Goal: Task Accomplishment & Management: Complete application form

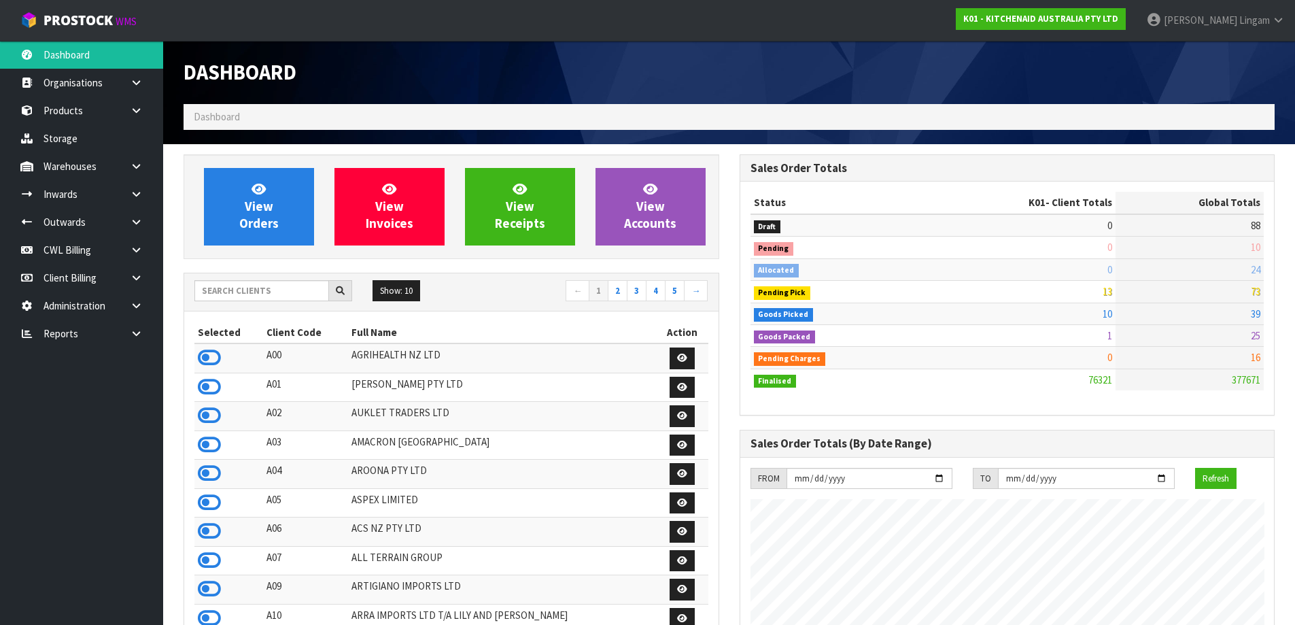
scroll to position [1030, 555]
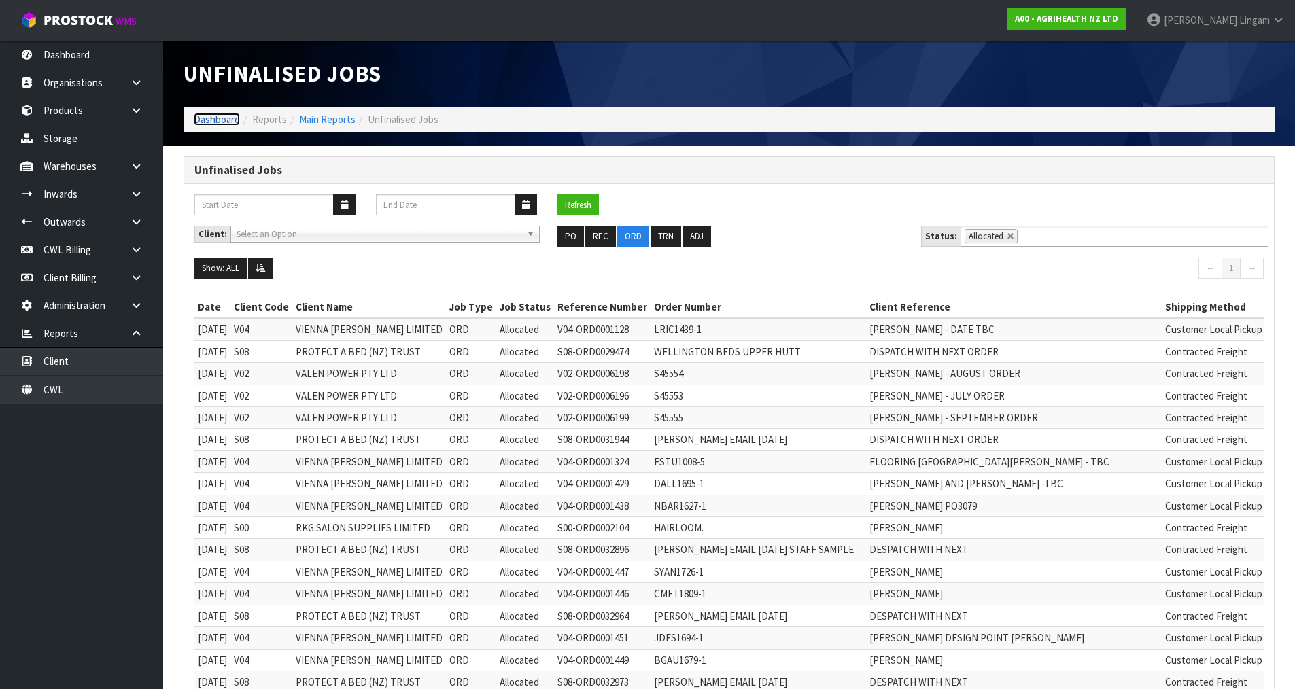
click at [224, 118] on link "Dashboard" at bounding box center [217, 119] width 46 height 13
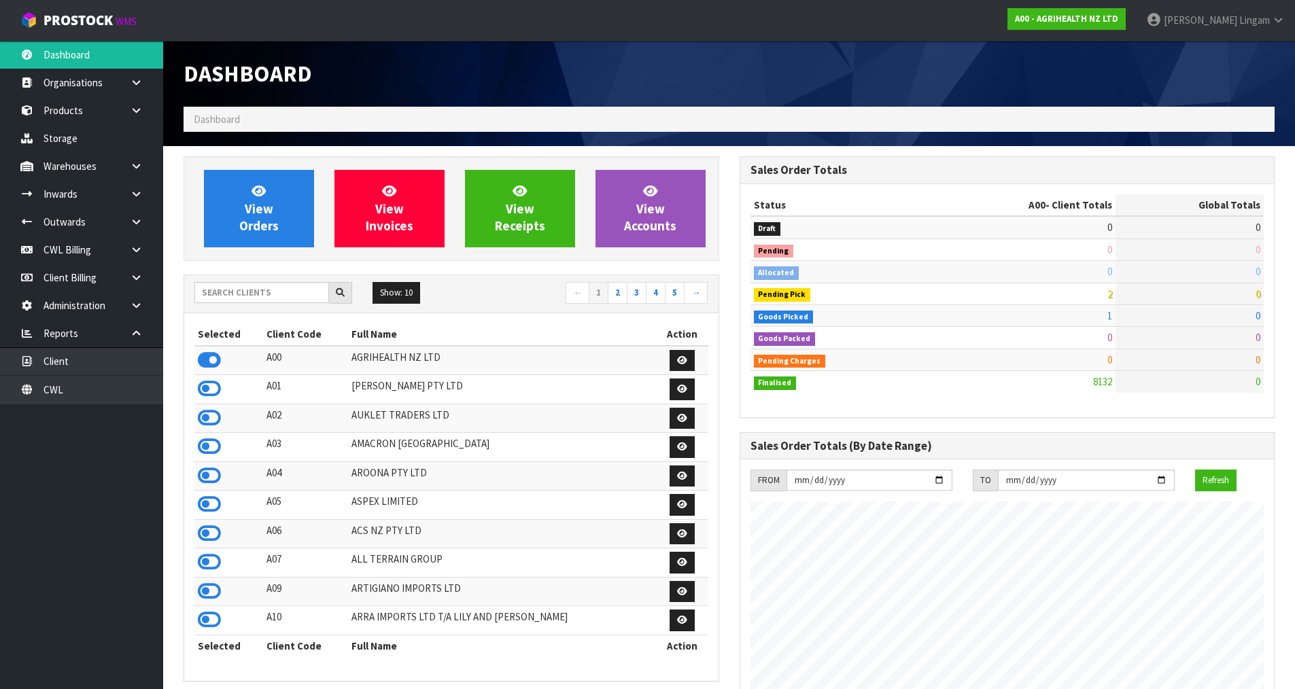
scroll to position [1030, 555]
click at [274, 294] on input "text" at bounding box center [261, 292] width 135 height 21
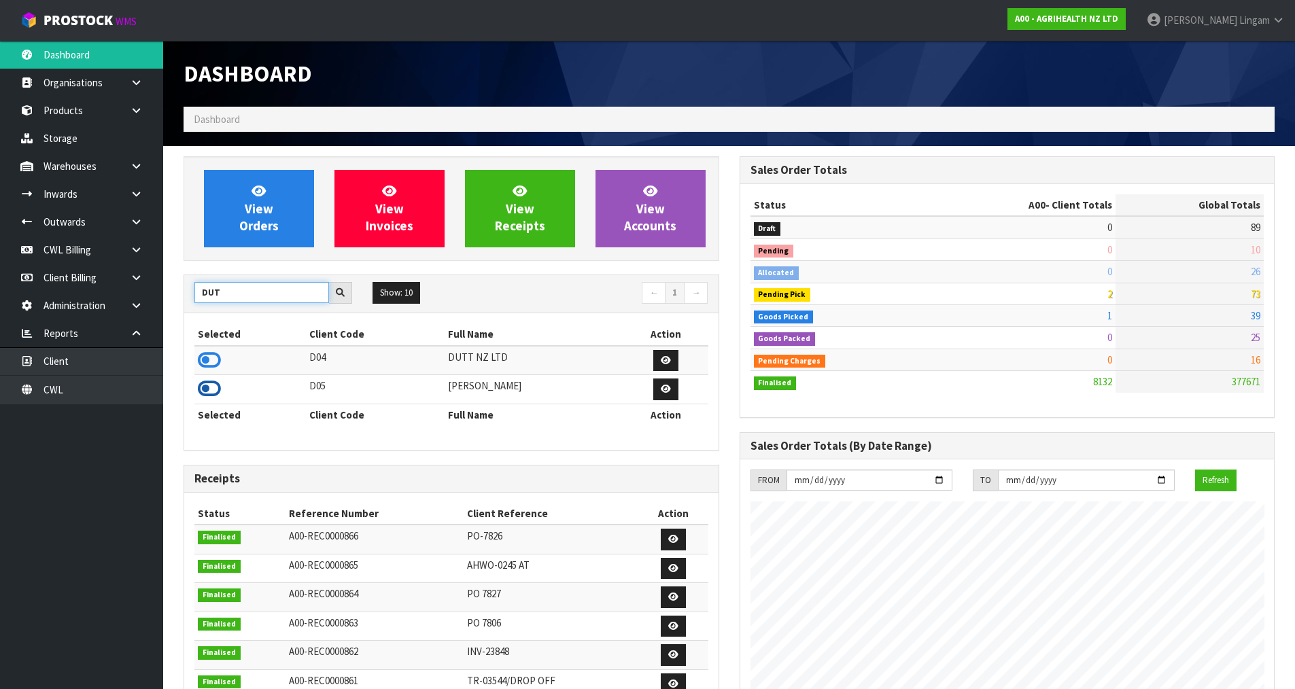
type input "DUT"
click at [210, 385] on icon at bounding box center [209, 389] width 23 height 20
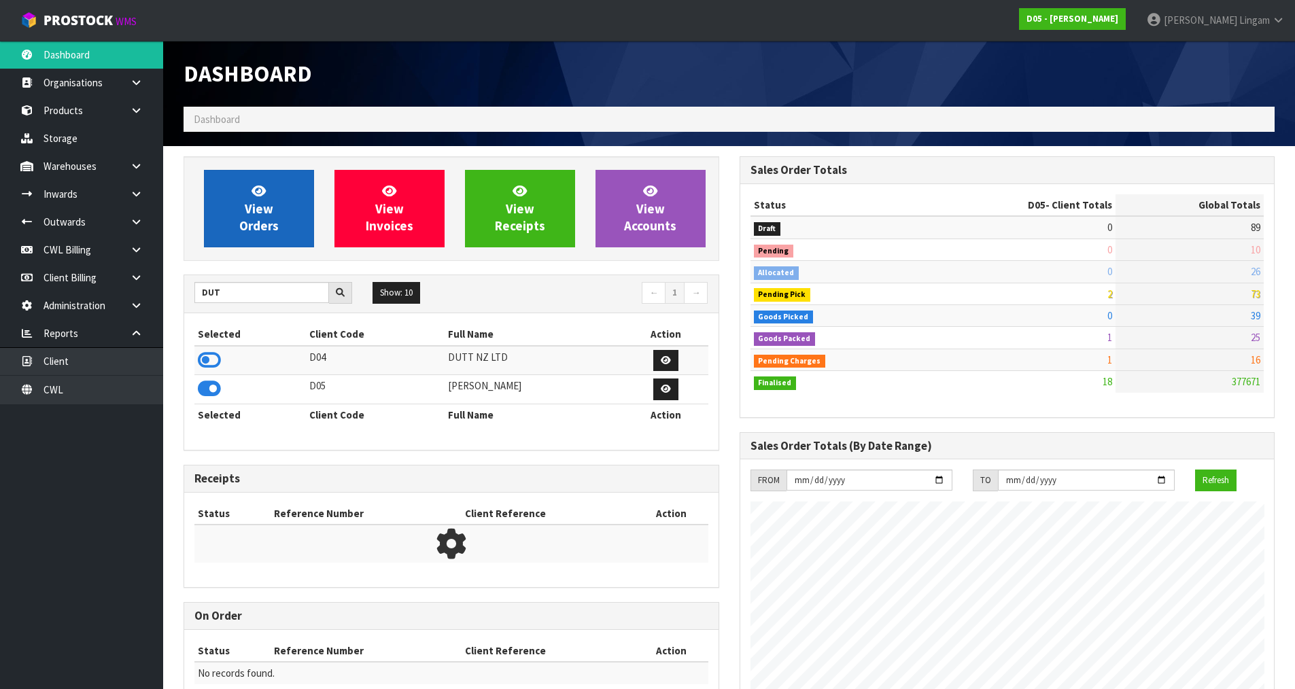
scroll to position [1190, 555]
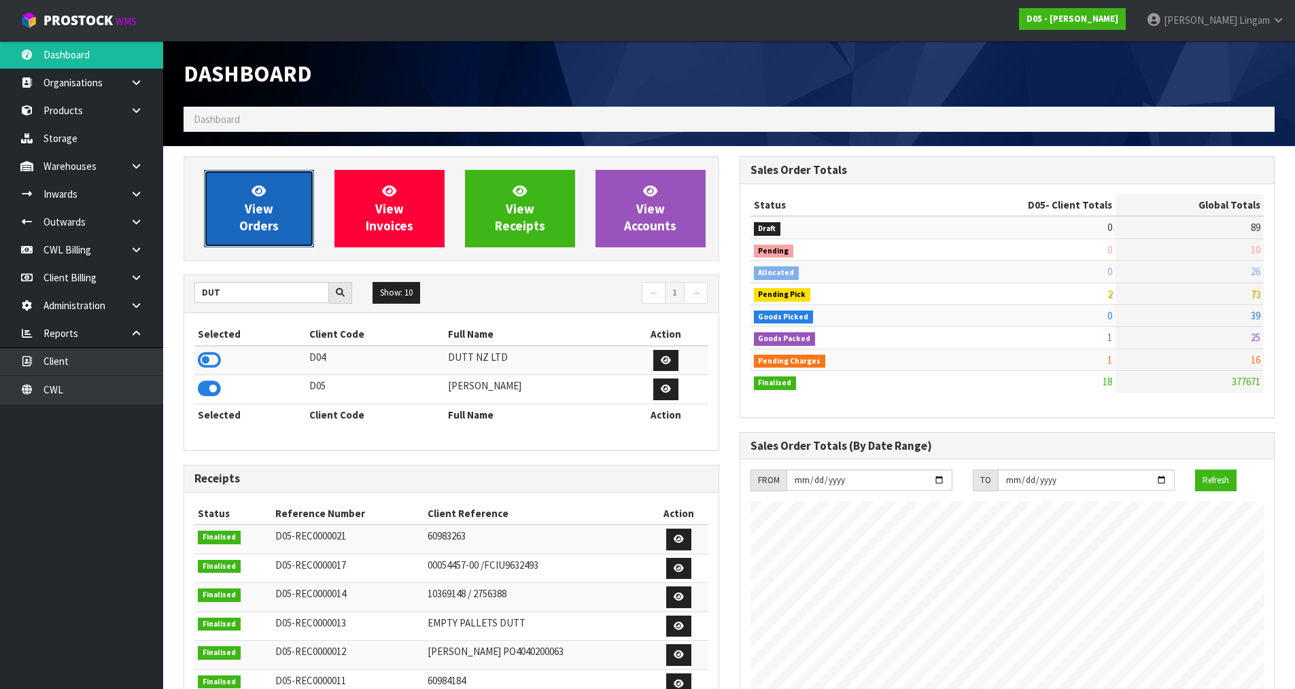
click at [254, 225] on span "View Orders" at bounding box center [258, 208] width 39 height 51
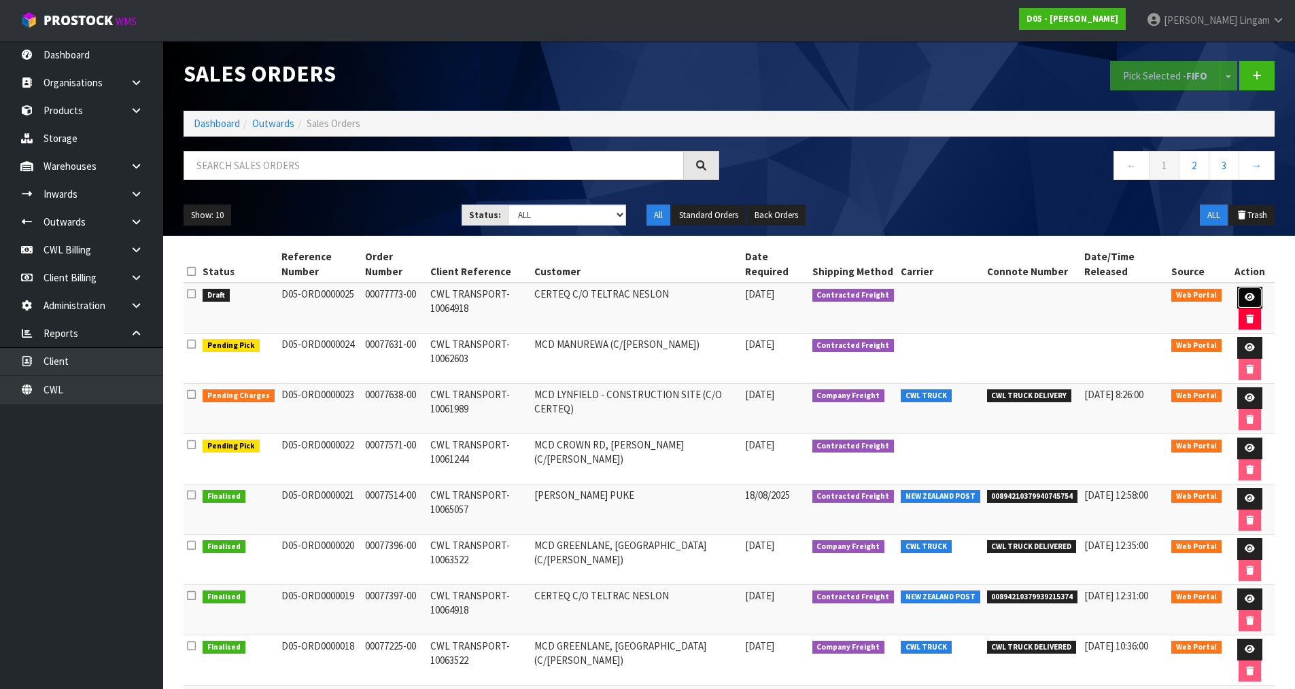
click at [1247, 293] on icon at bounding box center [1250, 297] width 10 height 9
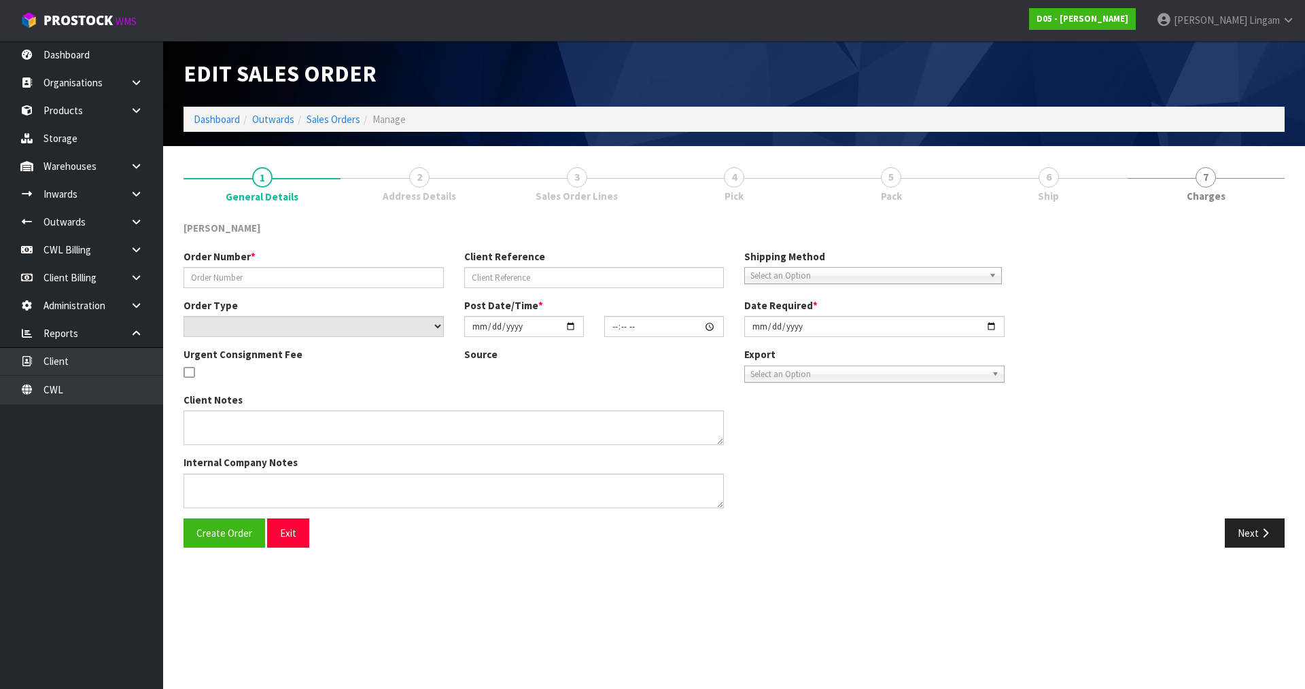
type input "00077773-00"
type input "CWL TRANSPORT-10064918"
select select "number:0"
type input "[DATE]"
type input "02:19:00.000"
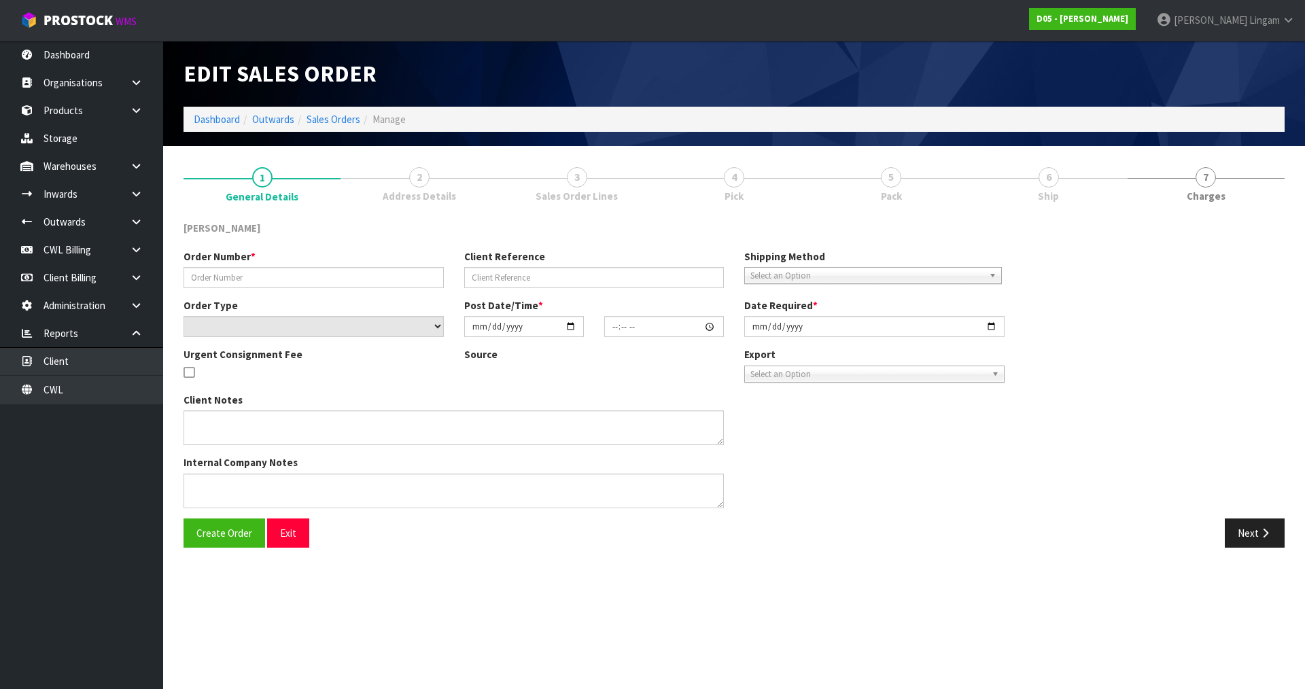
type input "[DATE]"
type textarea "PLEASE SHIP TO SITE ASAP"
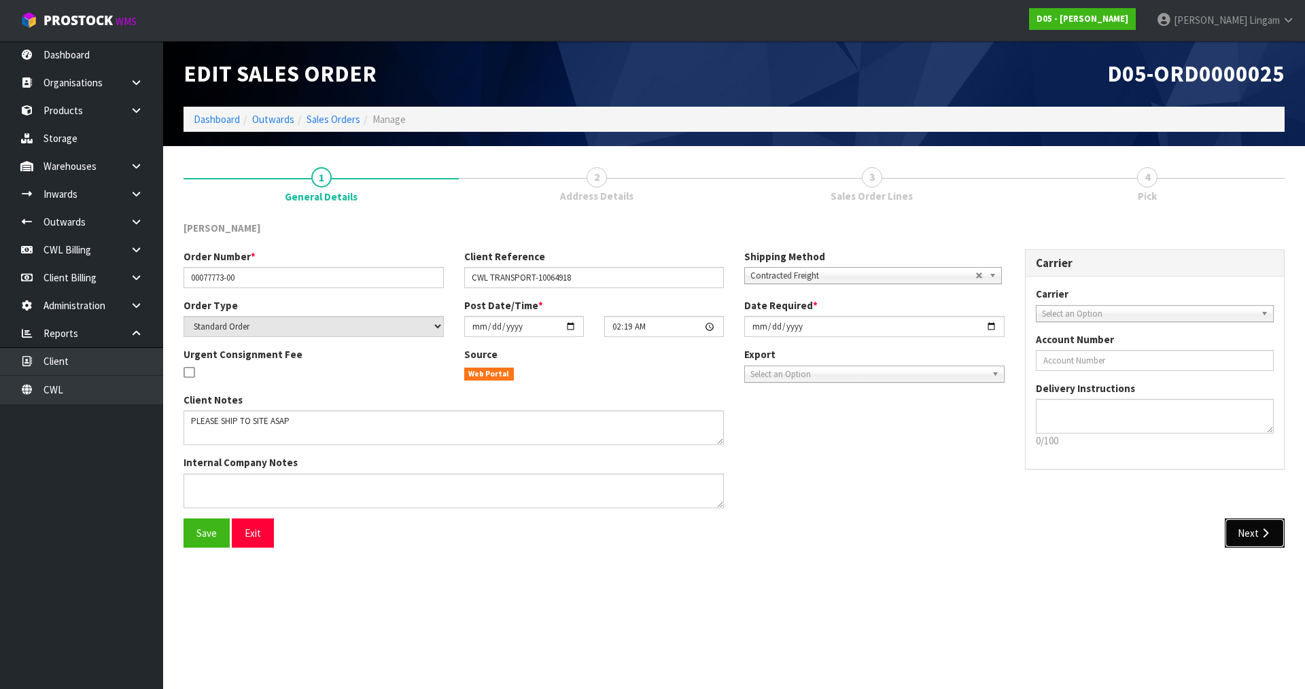
click at [1239, 533] on button "Next" at bounding box center [1255, 533] width 60 height 29
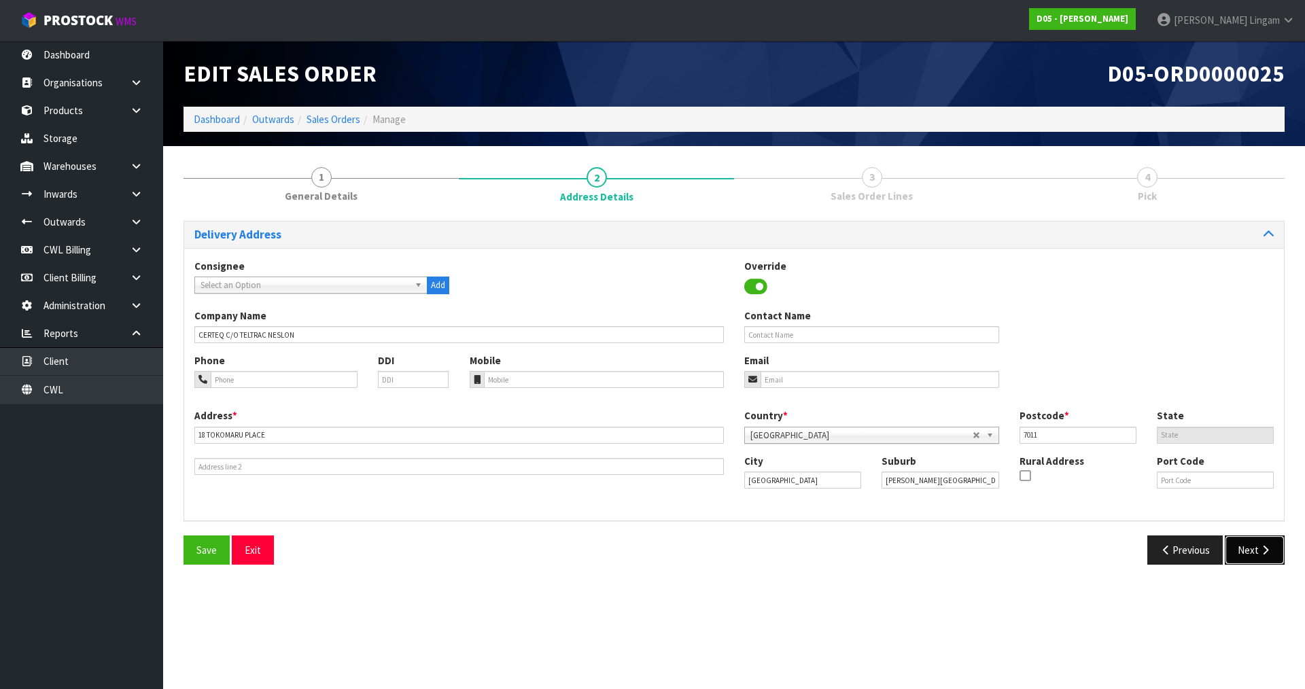
click at [1259, 549] on icon "button" at bounding box center [1265, 550] width 13 height 10
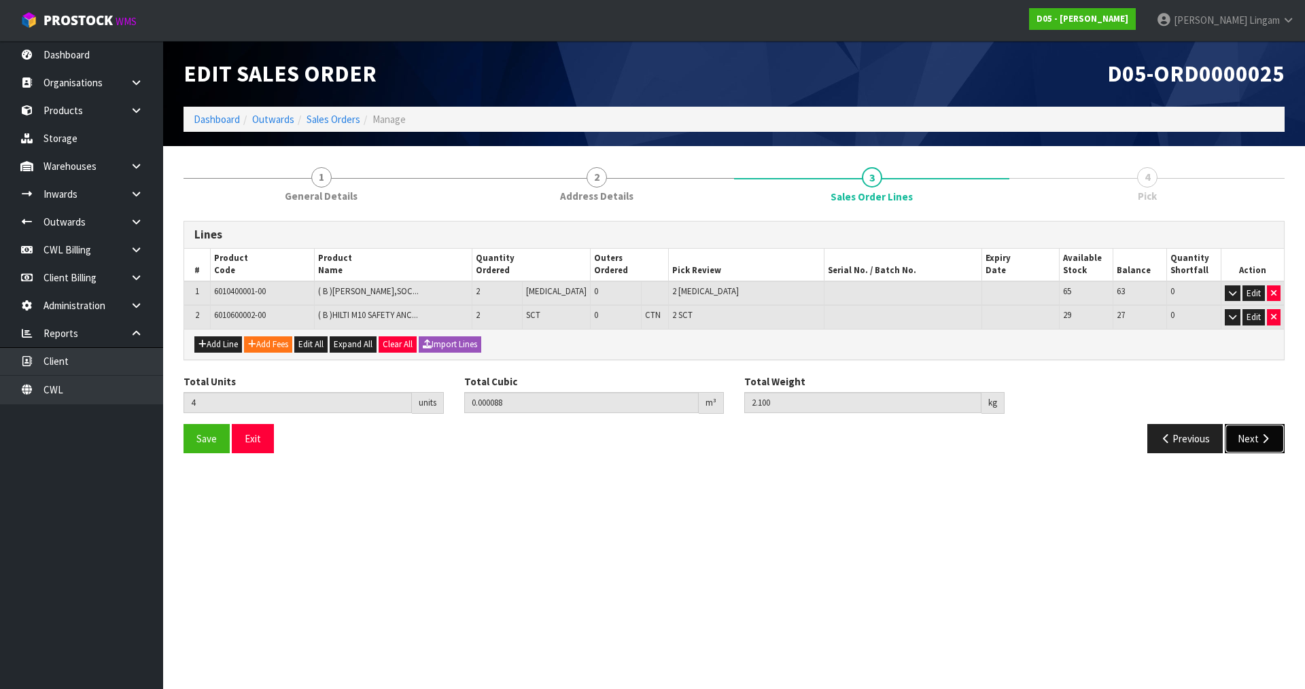
click at [1247, 438] on button "Next" at bounding box center [1255, 438] width 60 height 29
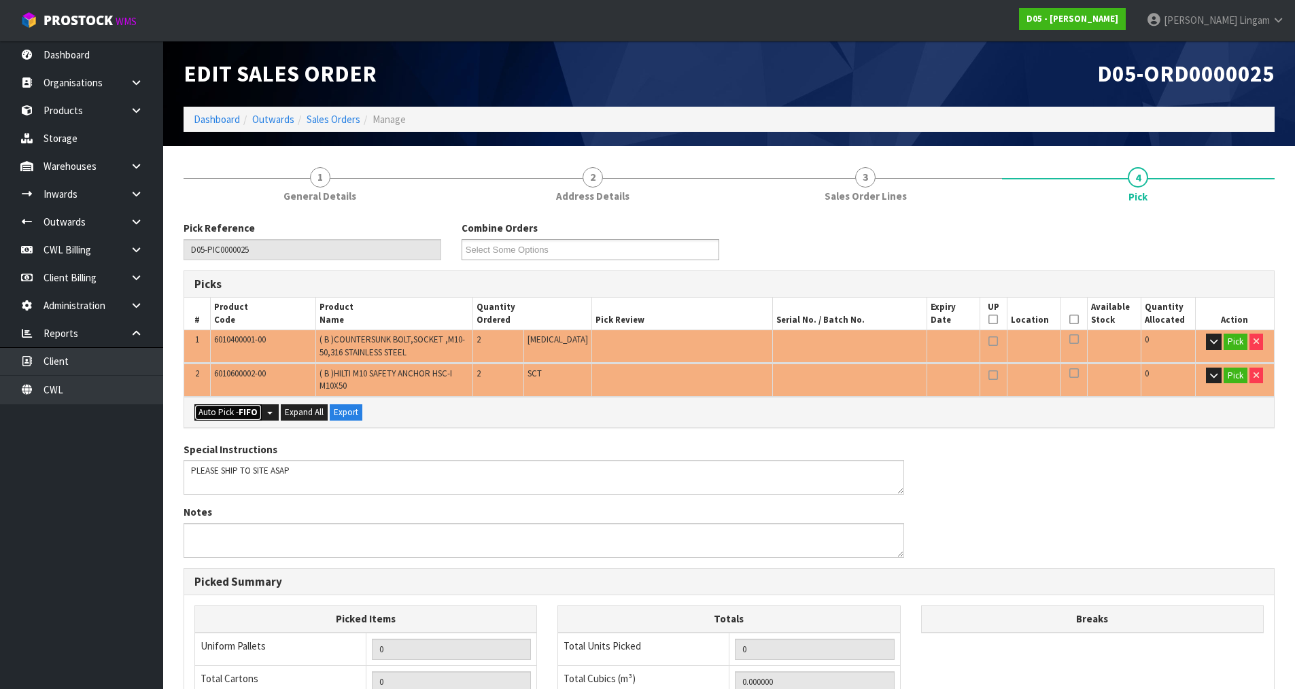
click at [224, 415] on button "Auto Pick - FIFO" at bounding box center [227, 412] width 67 height 16
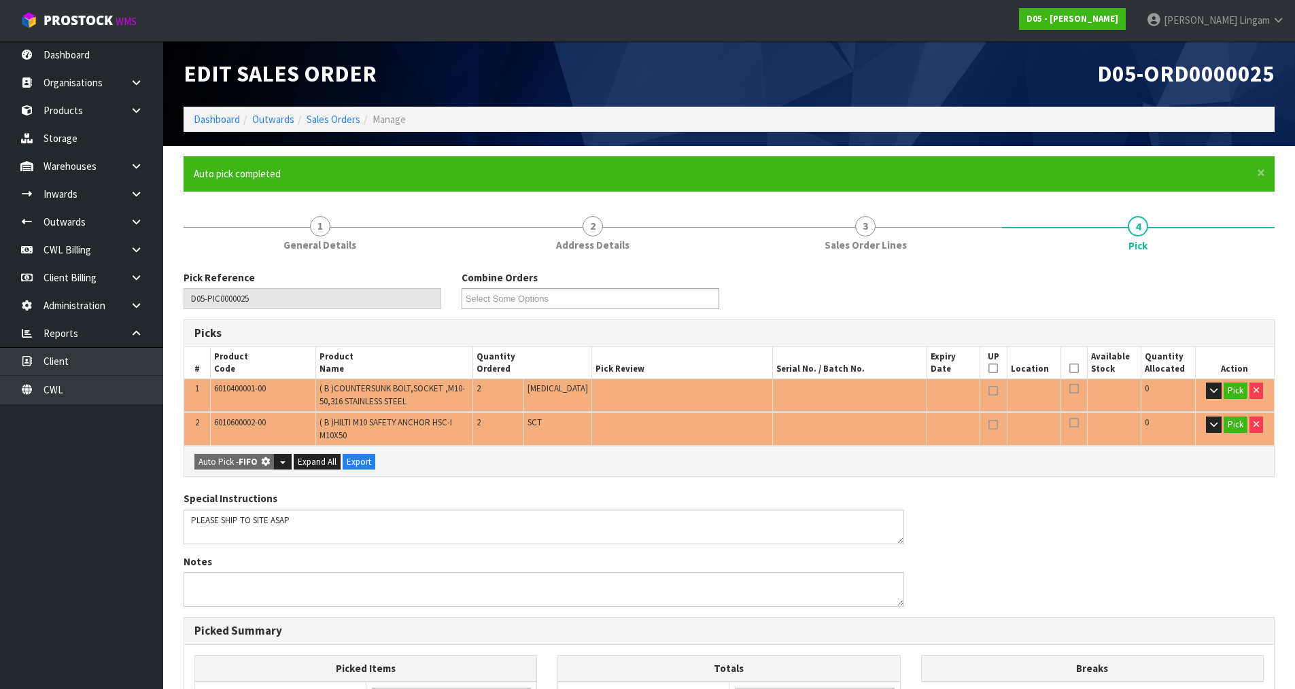
type input "Piece x 2"
type input "Sub-carton x 2"
type input "4"
type input "0.000088"
type input "2.100"
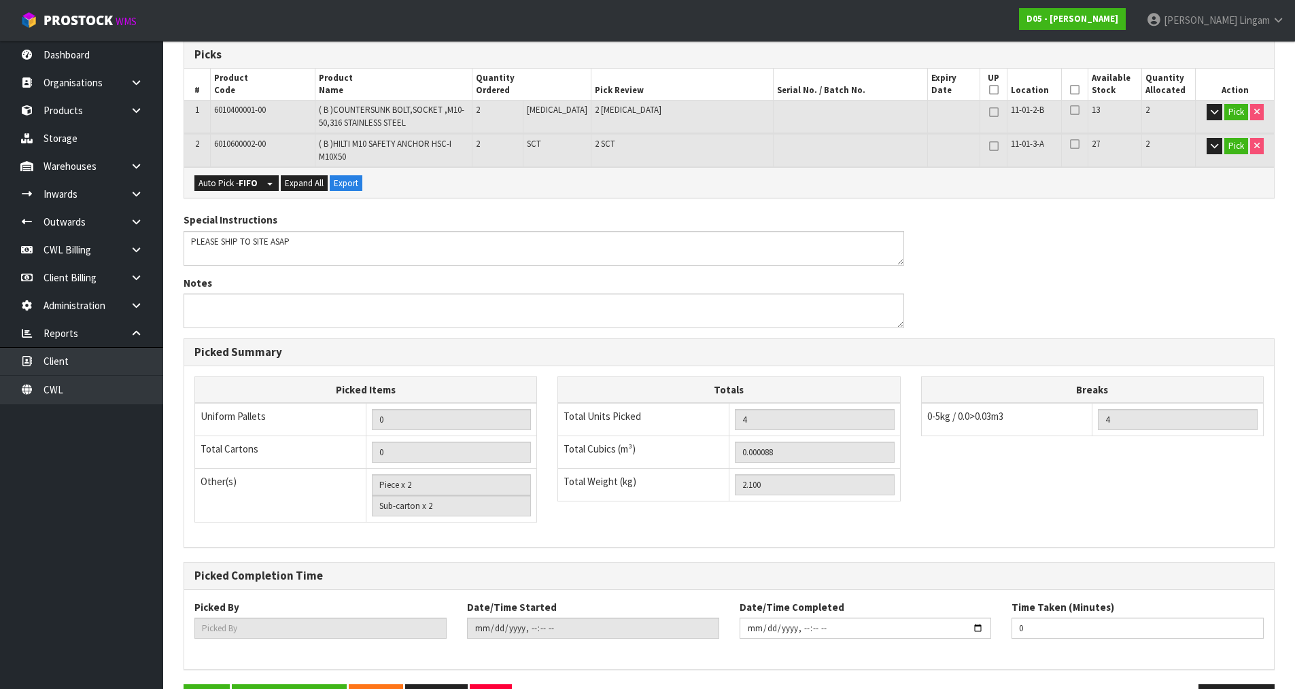
scroll to position [324, 0]
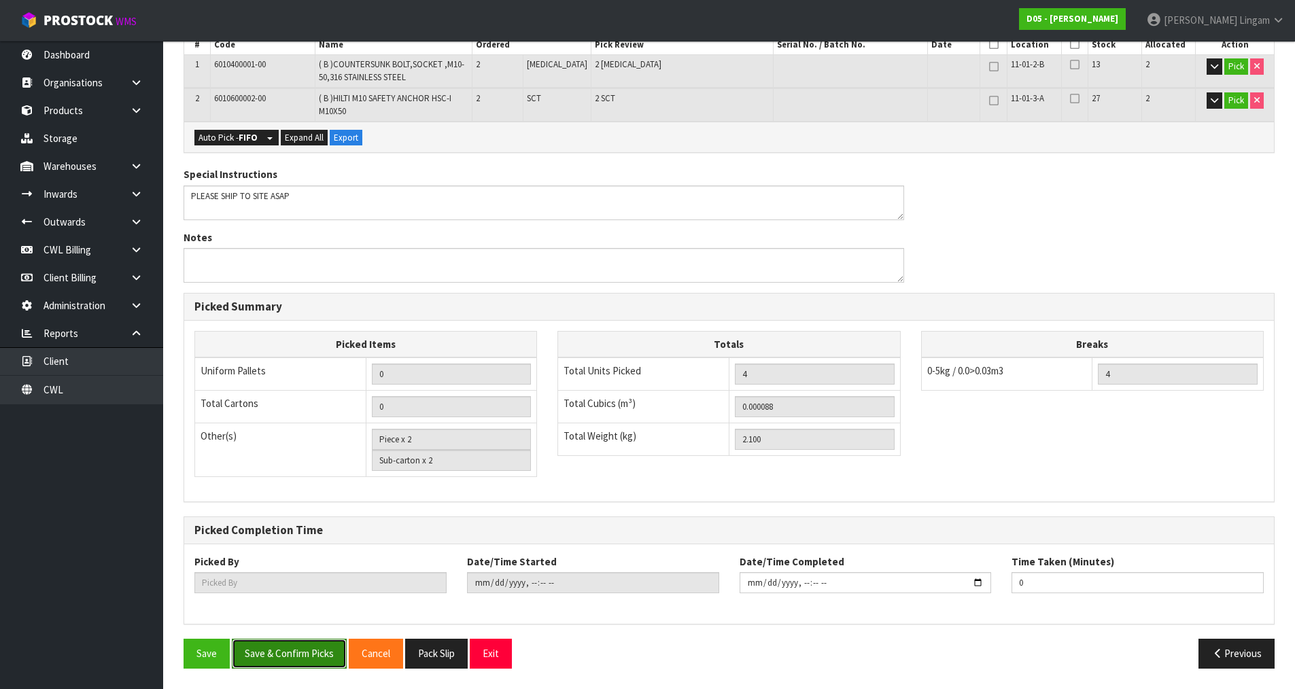
click at [318, 651] on button "Save & Confirm Picks" at bounding box center [289, 653] width 115 height 29
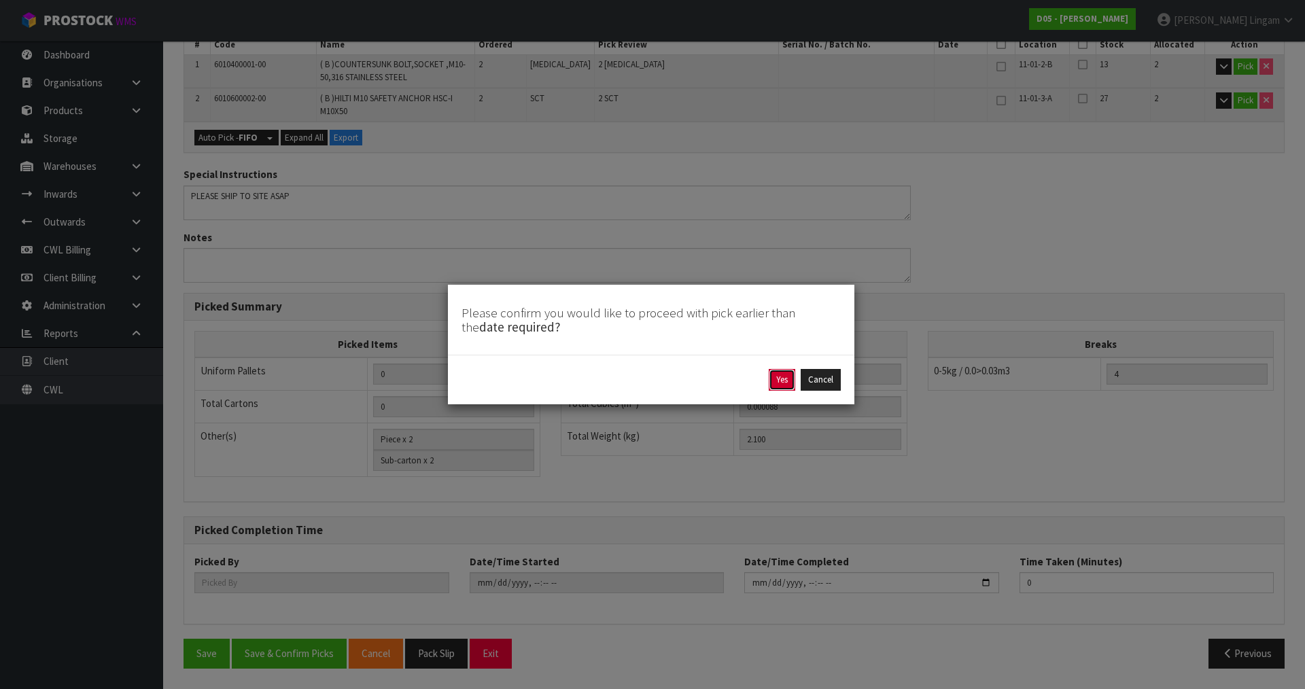
click at [783, 377] on button "Yes" at bounding box center [782, 380] width 27 height 22
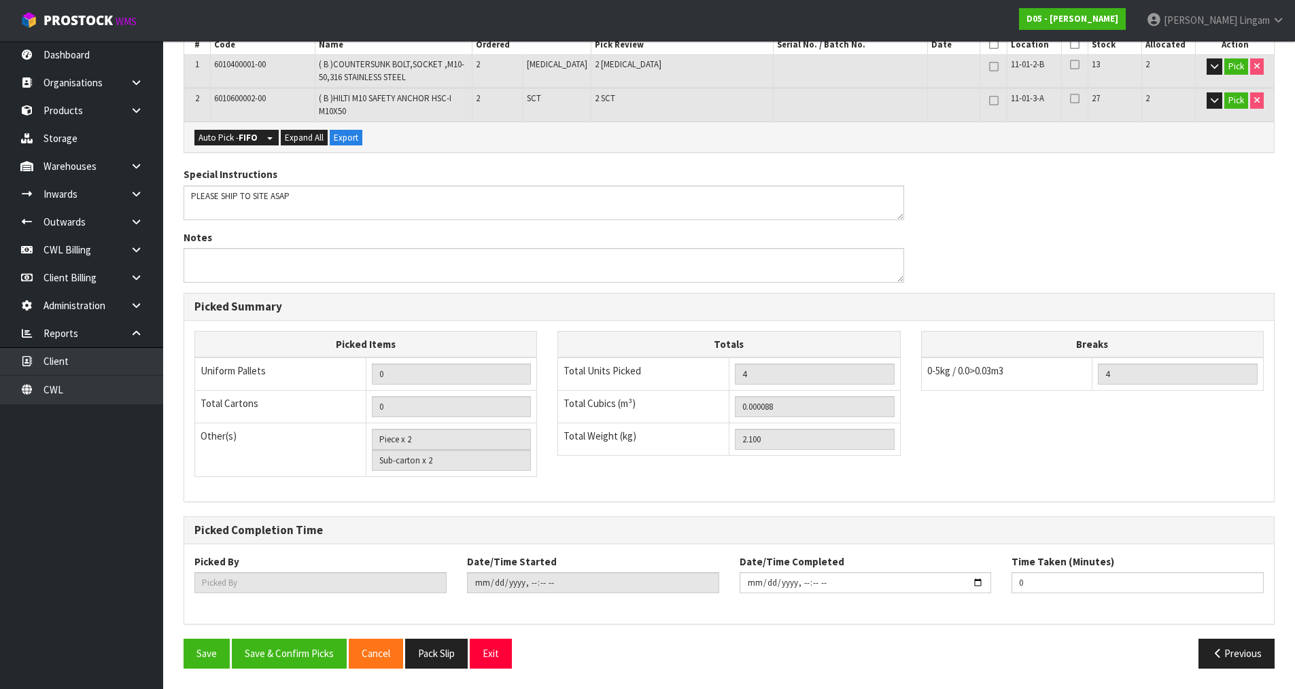
scroll to position [0, 0]
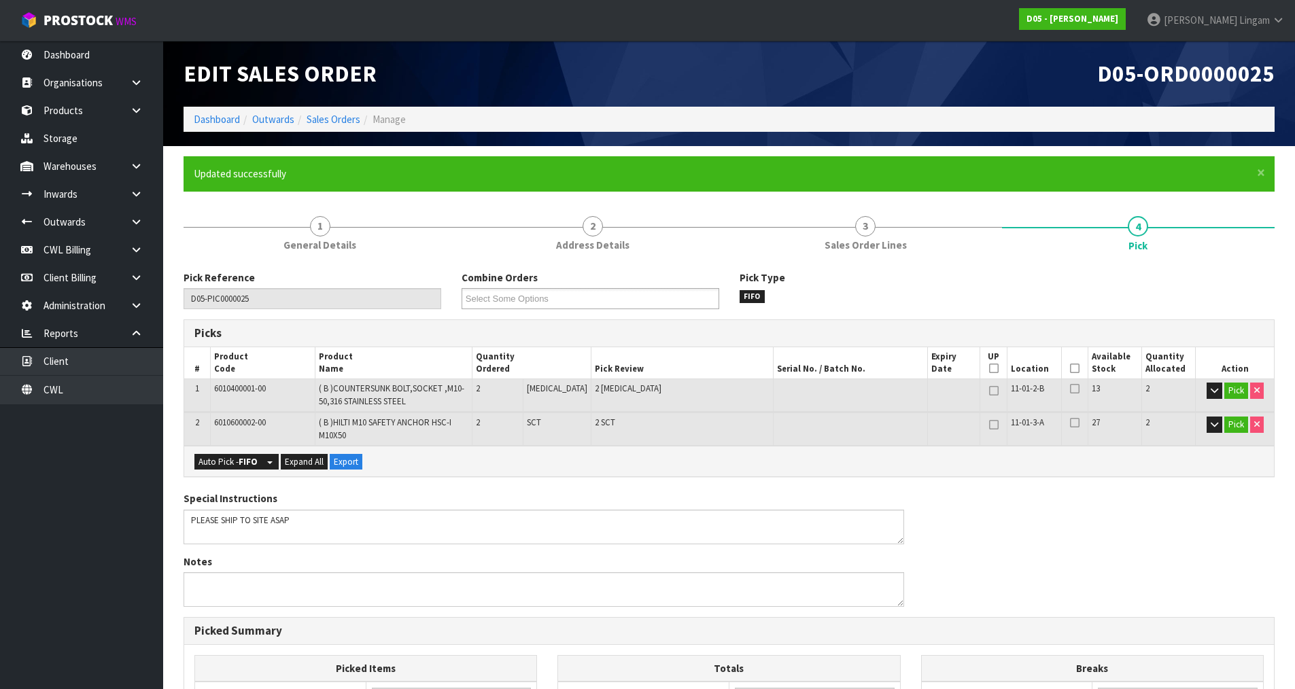
type input "[PERSON_NAME]"
type input "[DATE]T19:54:35"
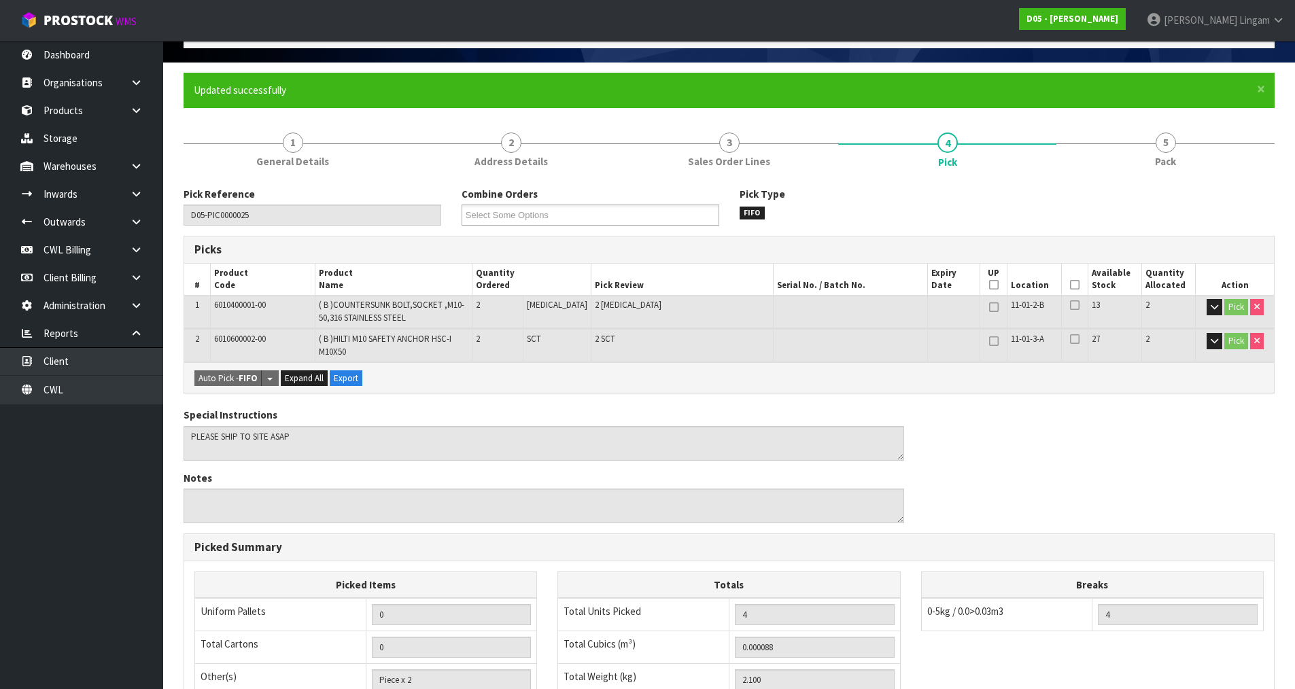
scroll to position [324, 0]
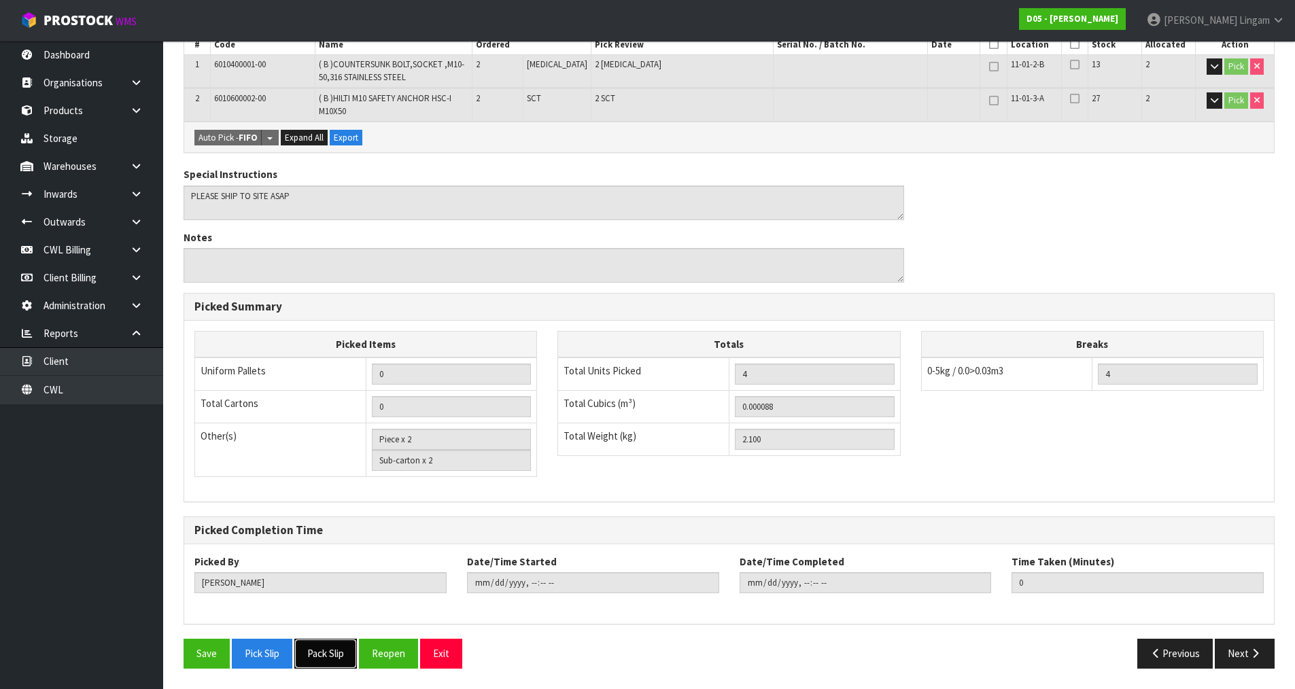
click at [330, 658] on button "Pack Slip" at bounding box center [325, 653] width 63 height 29
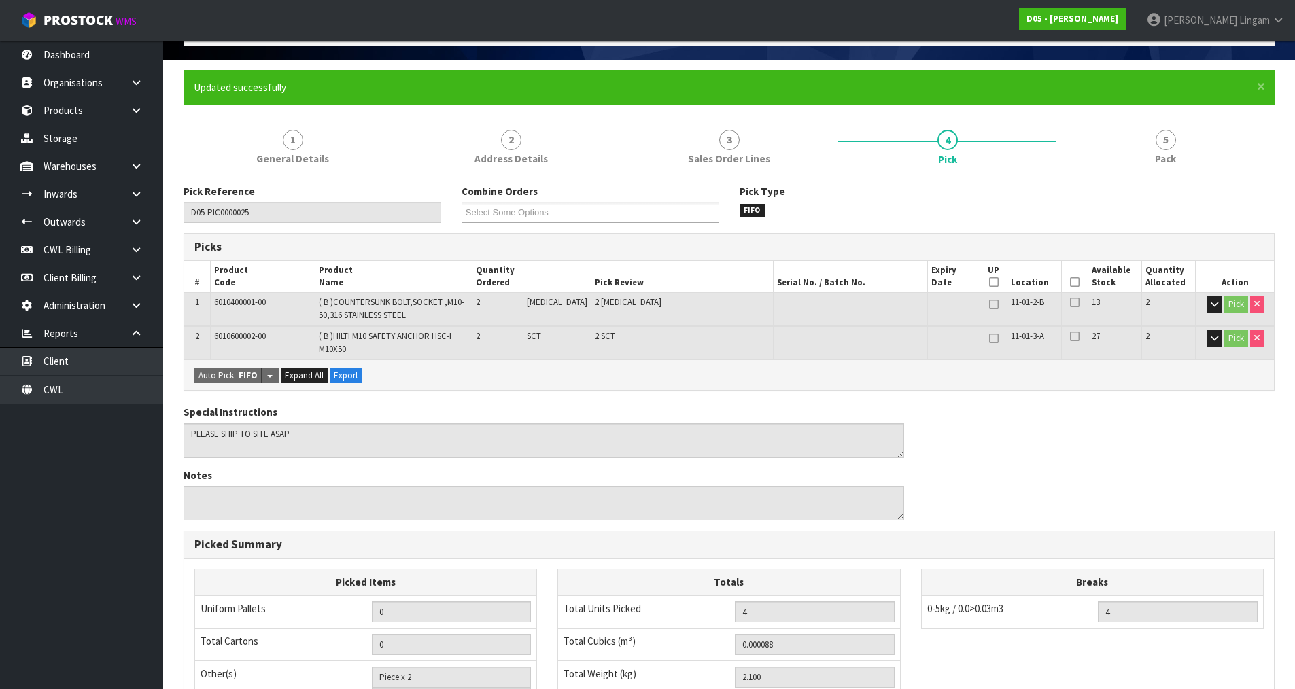
scroll to position [0, 0]
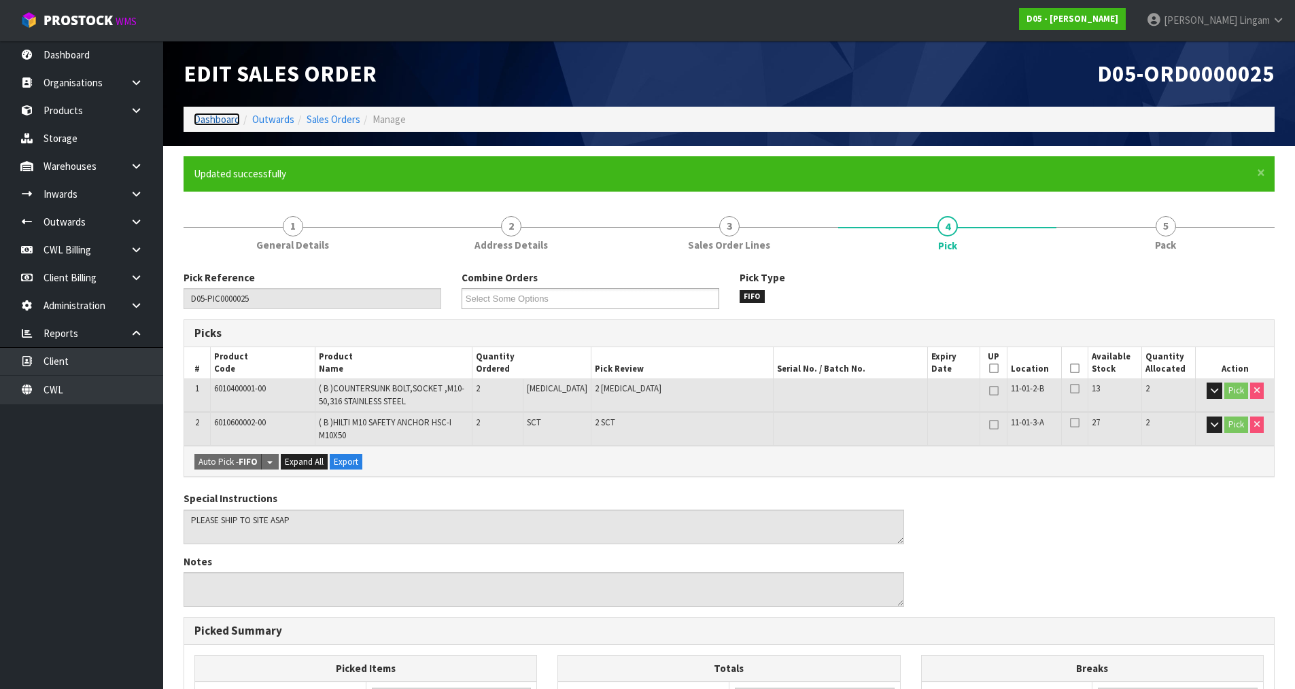
click at [210, 119] on link "Dashboard" at bounding box center [217, 119] width 46 height 13
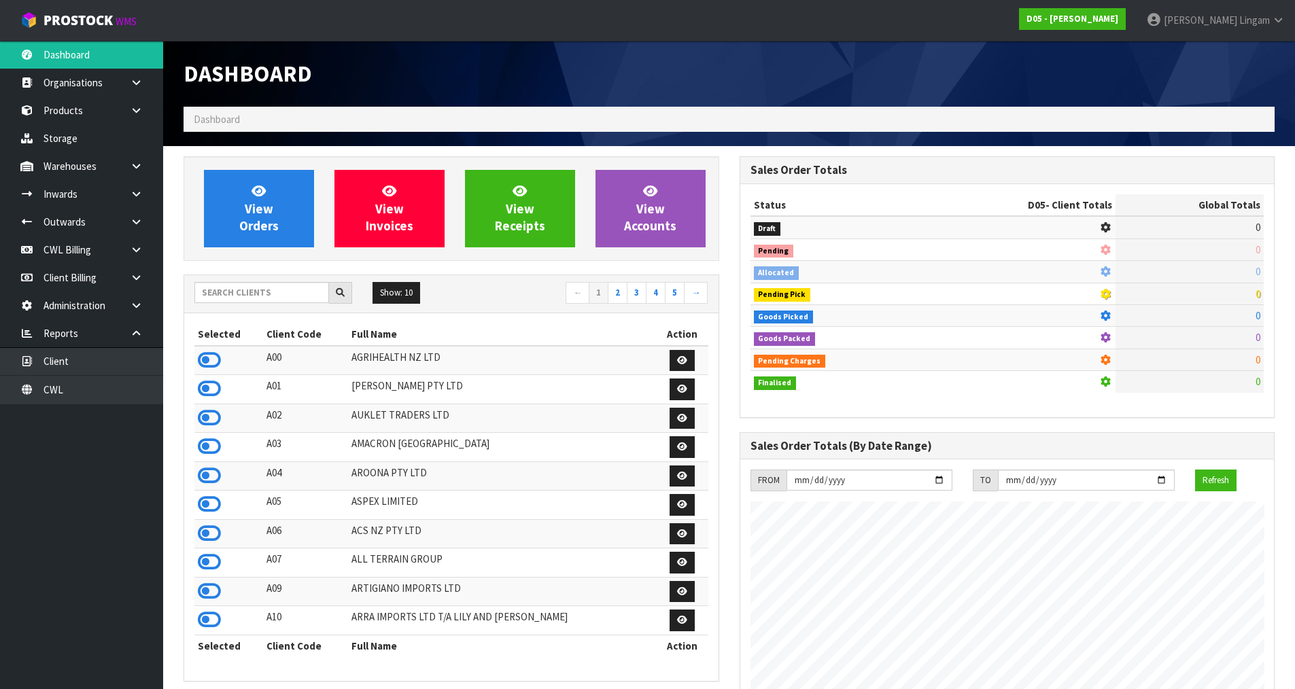
scroll to position [1190, 555]
click at [298, 297] on input "text" at bounding box center [261, 292] width 135 height 21
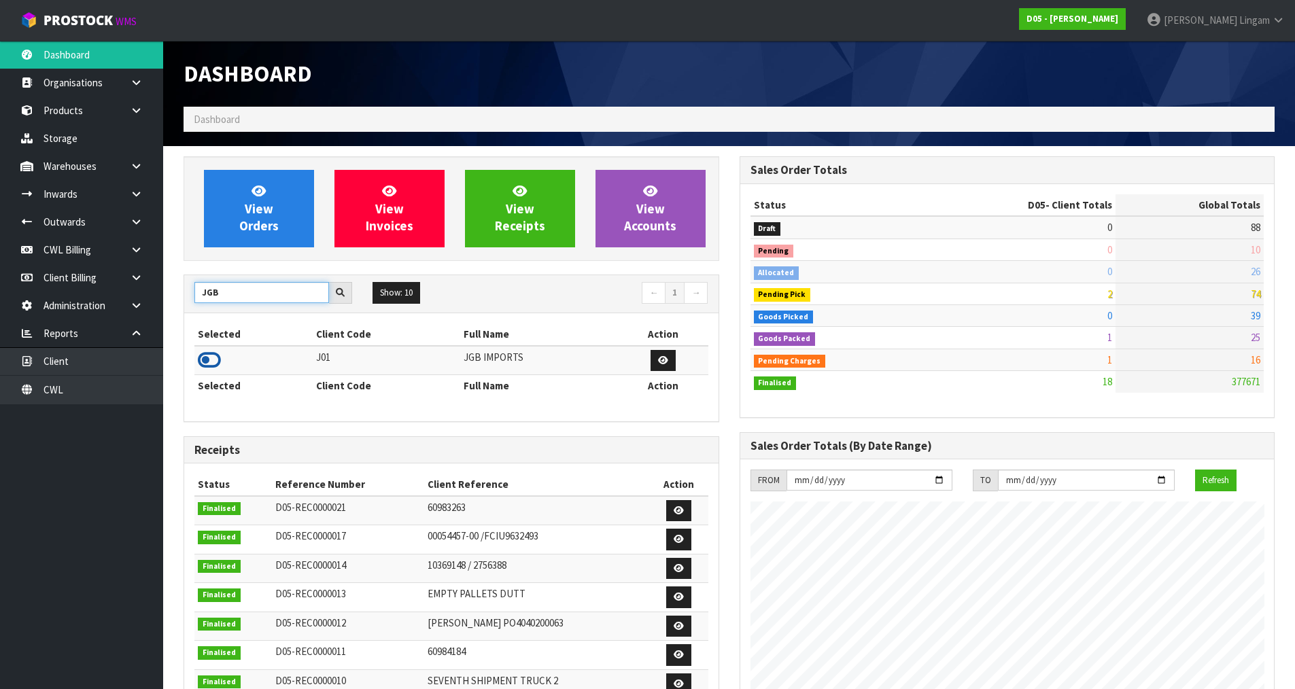
type input "JGB"
click at [211, 365] on icon at bounding box center [209, 360] width 23 height 20
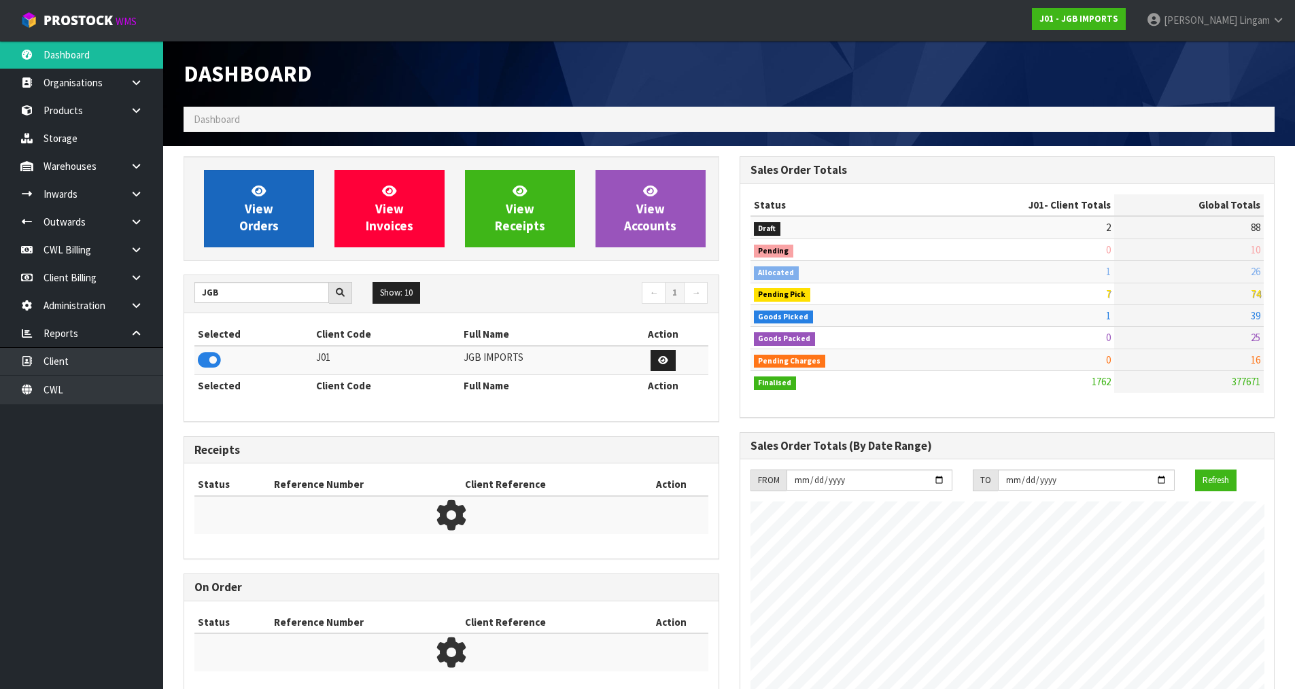
scroll to position [1030, 555]
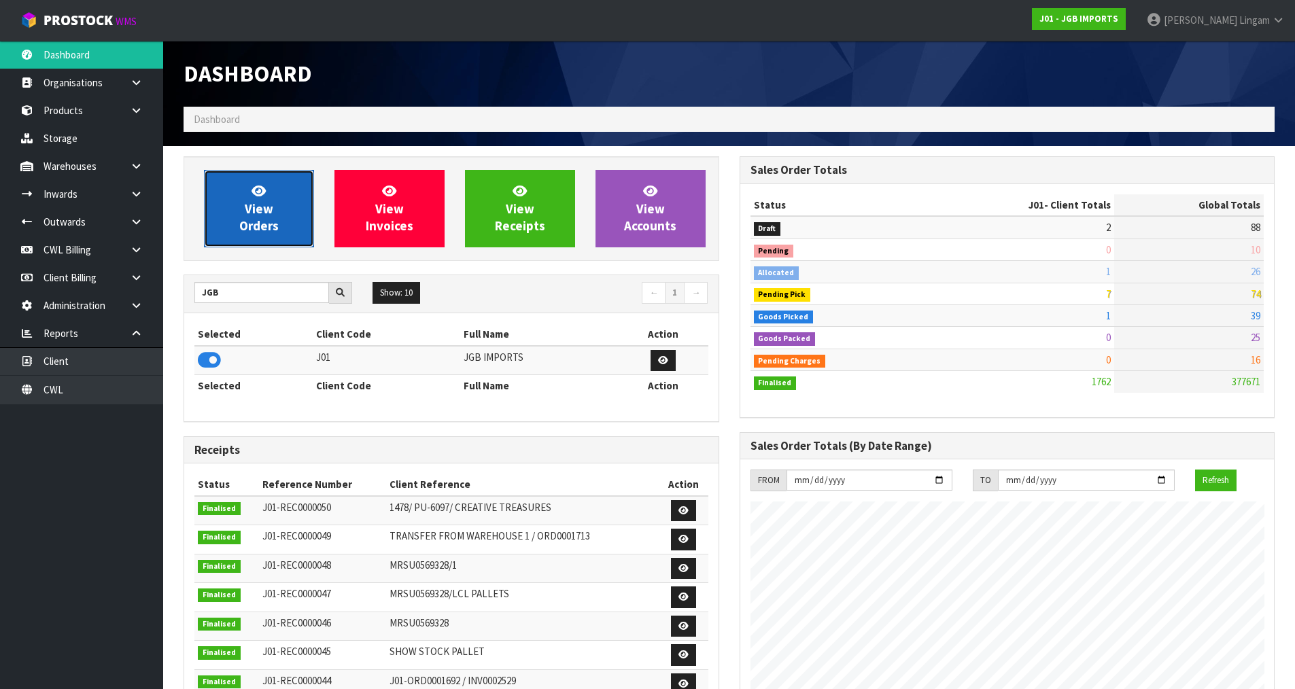
click at [260, 220] on span "View Orders" at bounding box center [258, 208] width 39 height 51
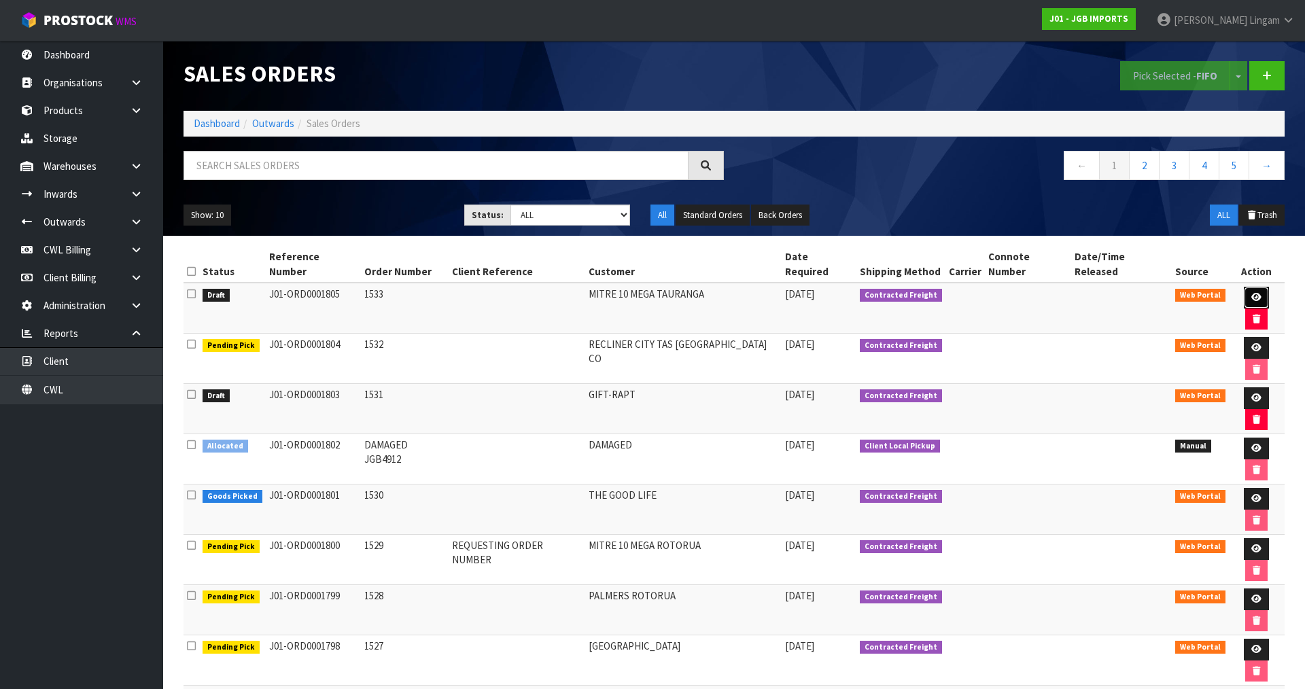
click at [1251, 293] on icon at bounding box center [1256, 297] width 10 height 9
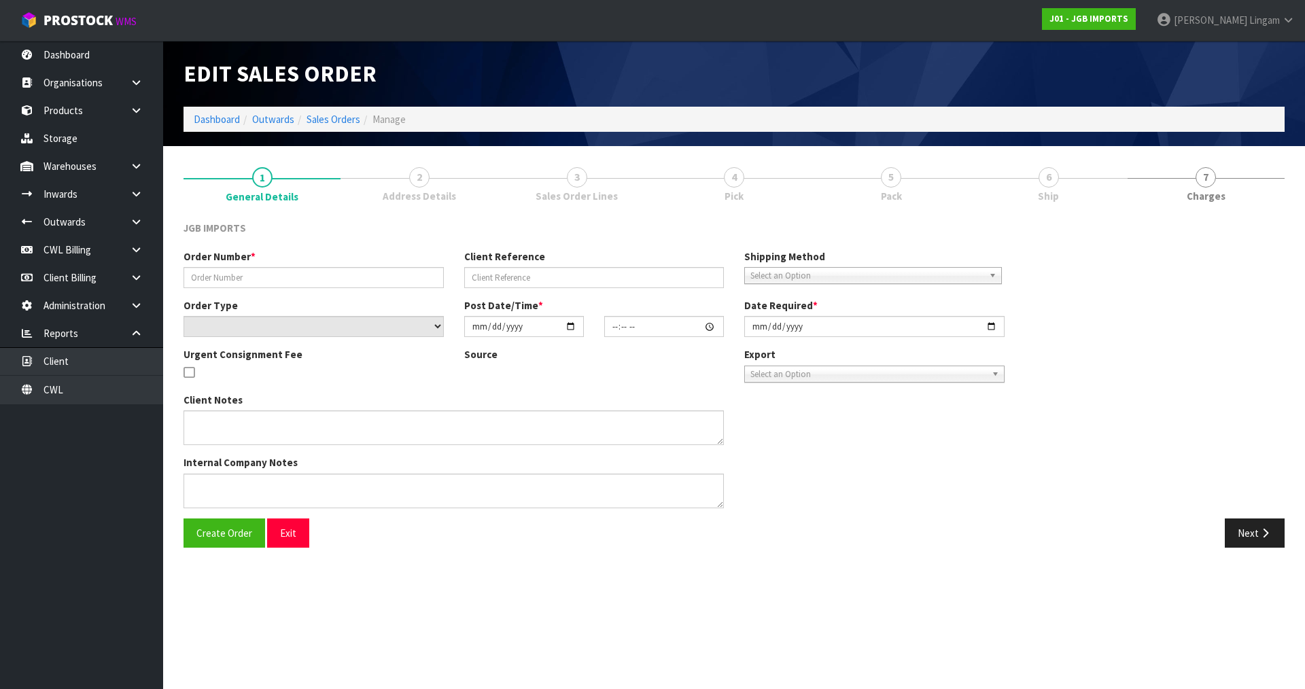
type input "1533"
select select "number:0"
type input "[DATE]"
type input "17:53:00.000"
type input "[DATE]"
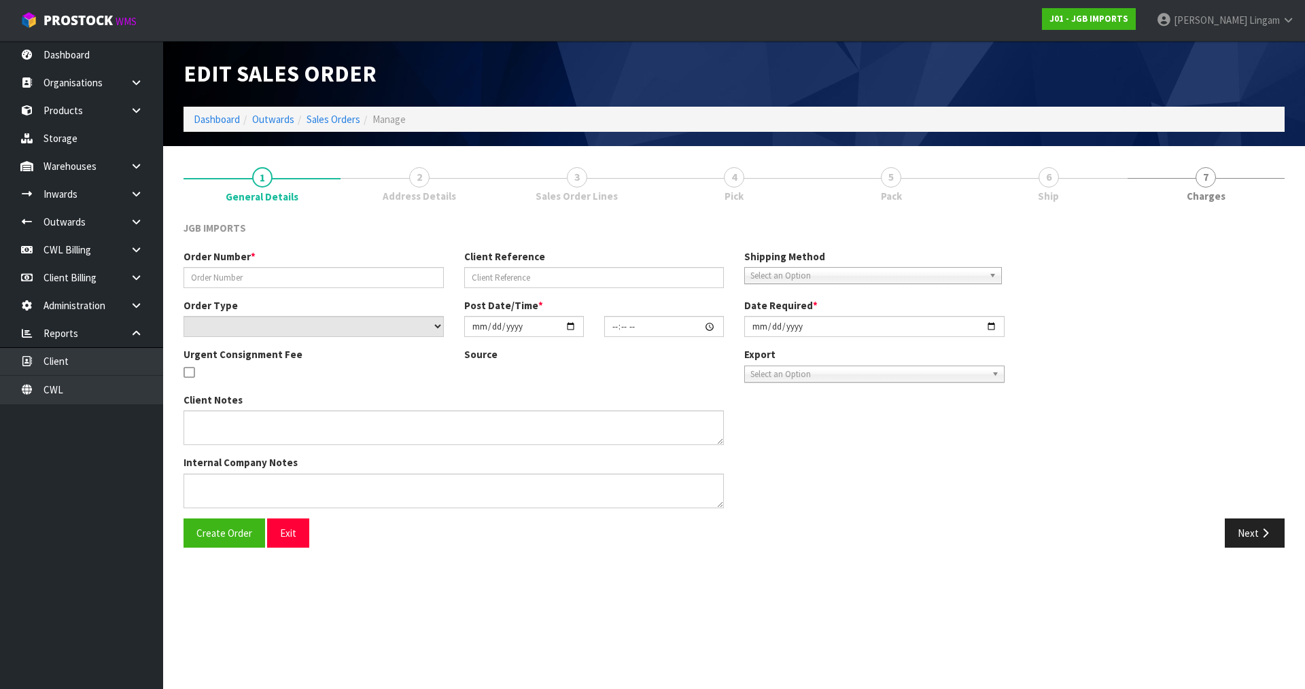
type textarea "PLEASE EMAIL PRO-FORMA INVOICE REQUESTING ORDER NUMBER BEFORE SENDING TO: [PERS…"
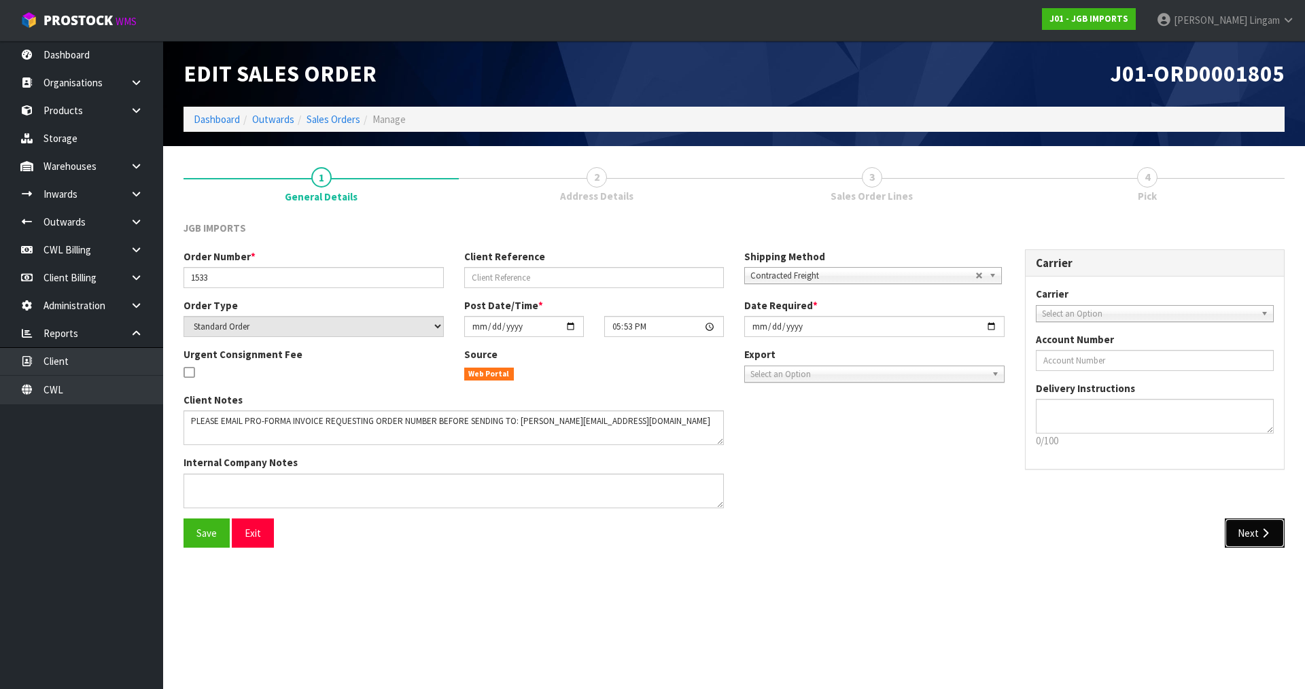
click at [1252, 533] on button "Next" at bounding box center [1255, 533] width 60 height 29
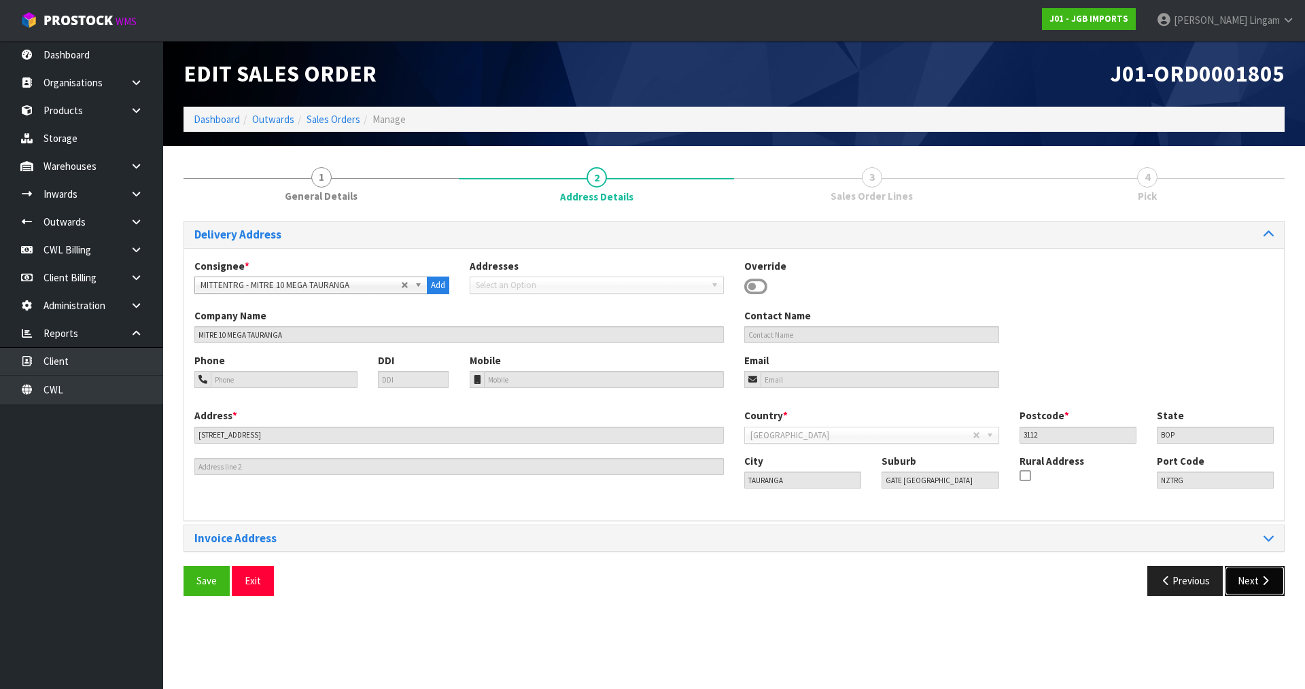
click at [1242, 574] on button "Next" at bounding box center [1255, 580] width 60 height 29
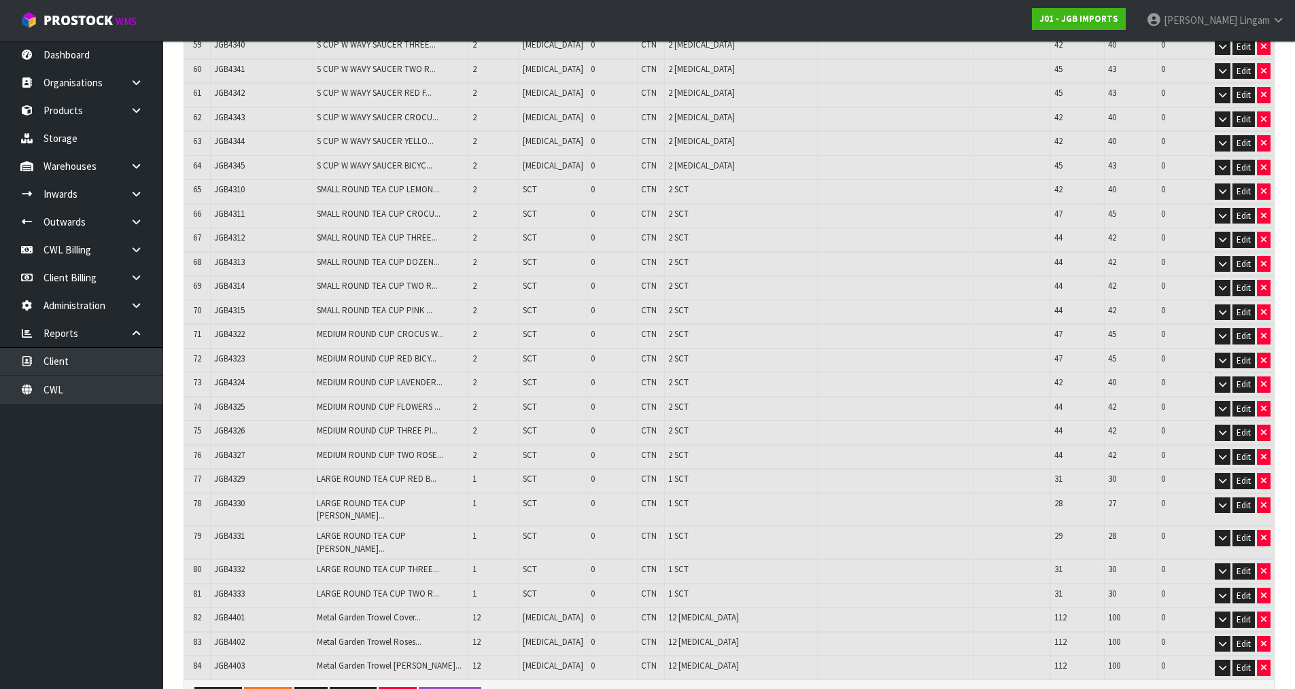
scroll to position [1763, 0]
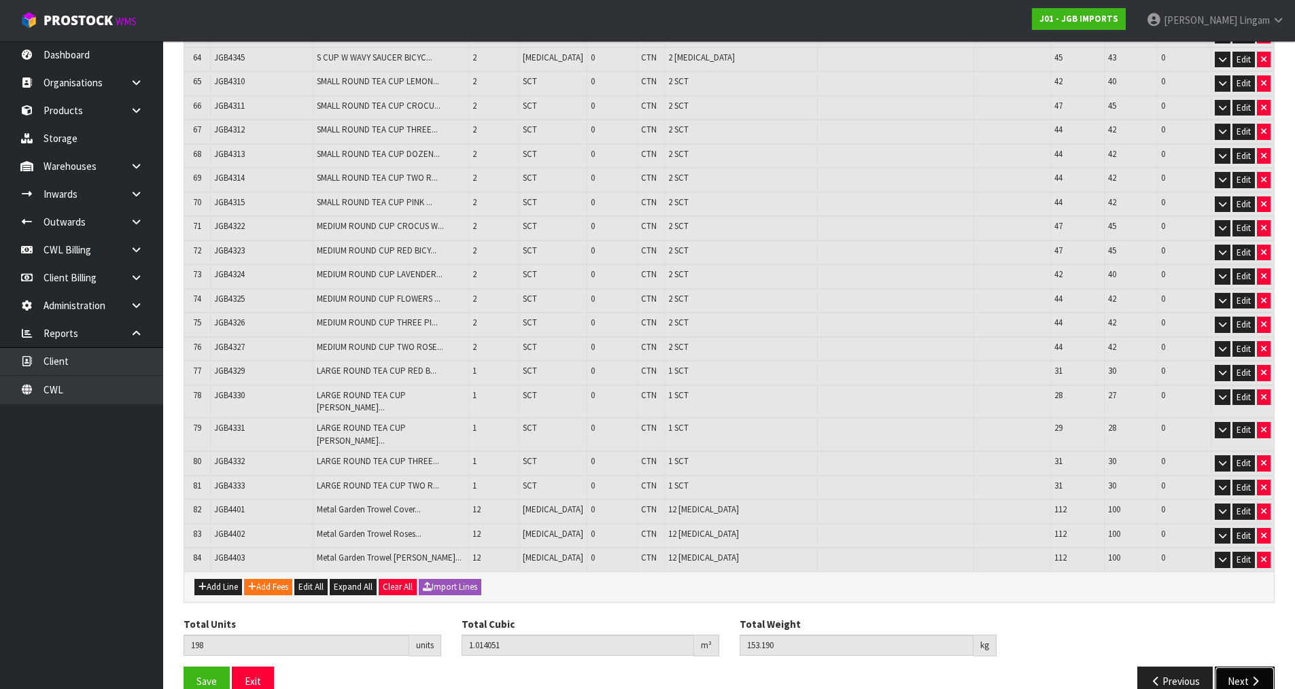
click at [1239, 667] on button "Next" at bounding box center [1245, 681] width 60 height 29
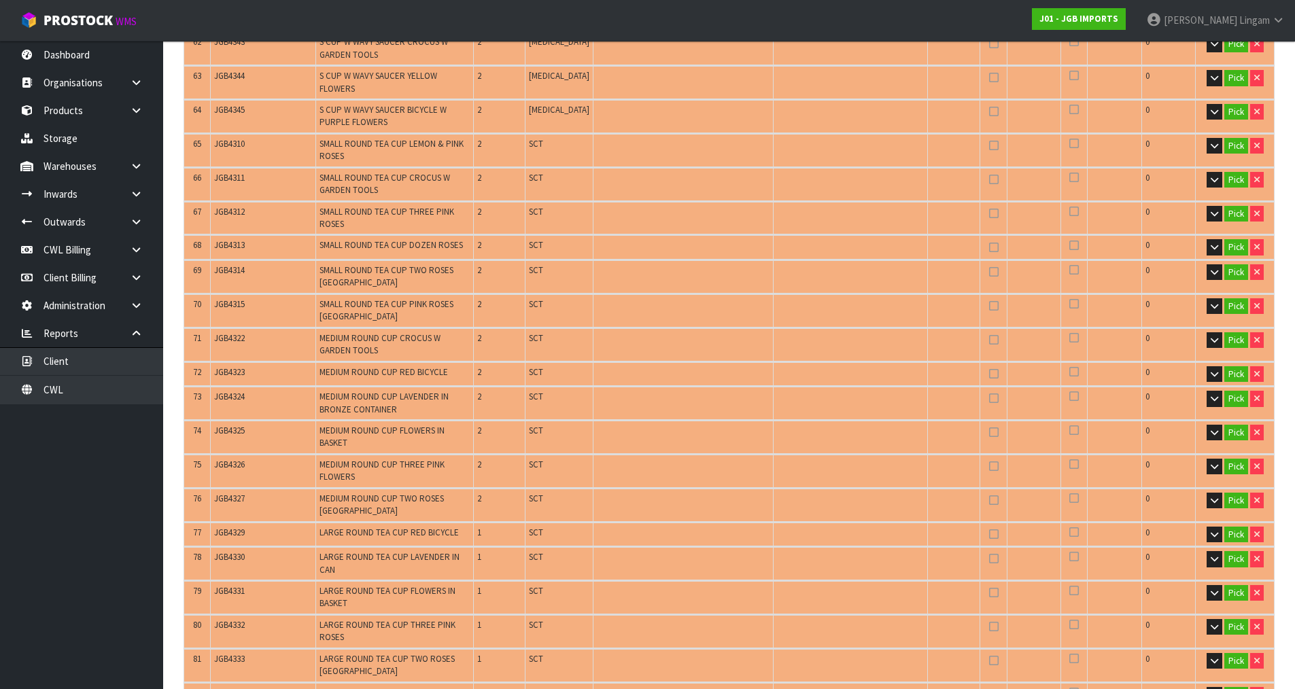
scroll to position [2039, 0]
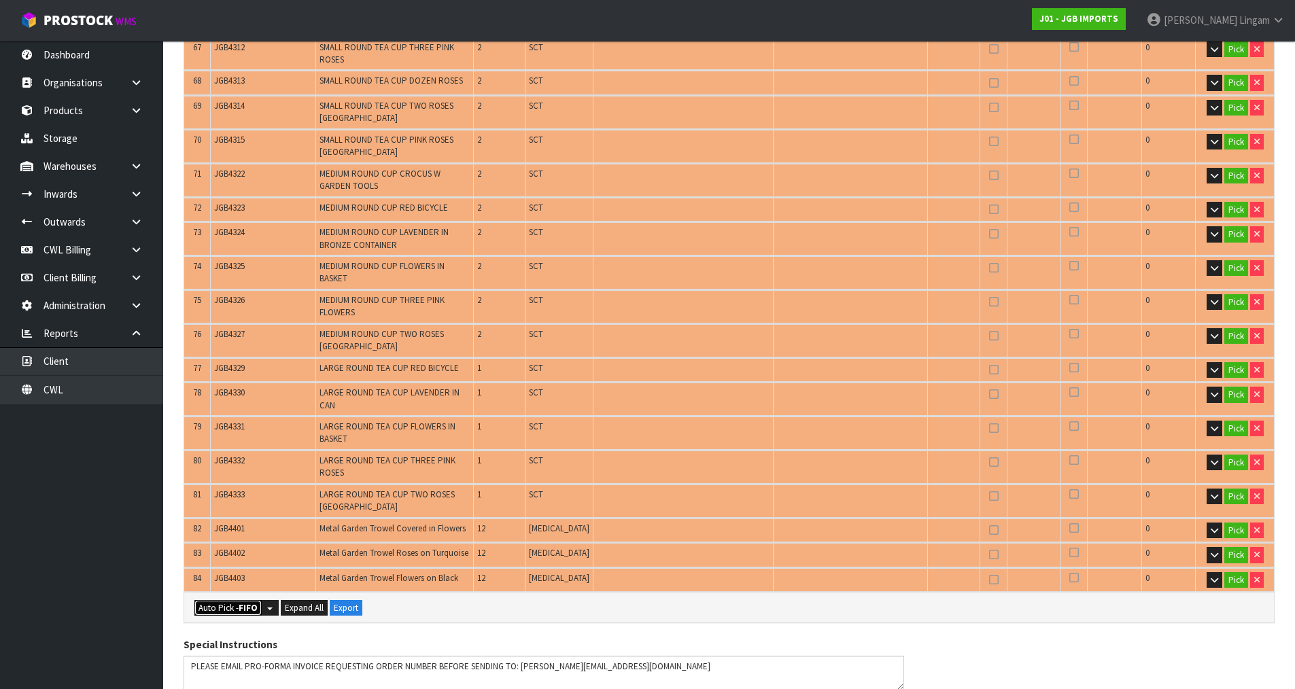
click at [230, 600] on button "Auto Pick - FIFO" at bounding box center [227, 608] width 67 height 16
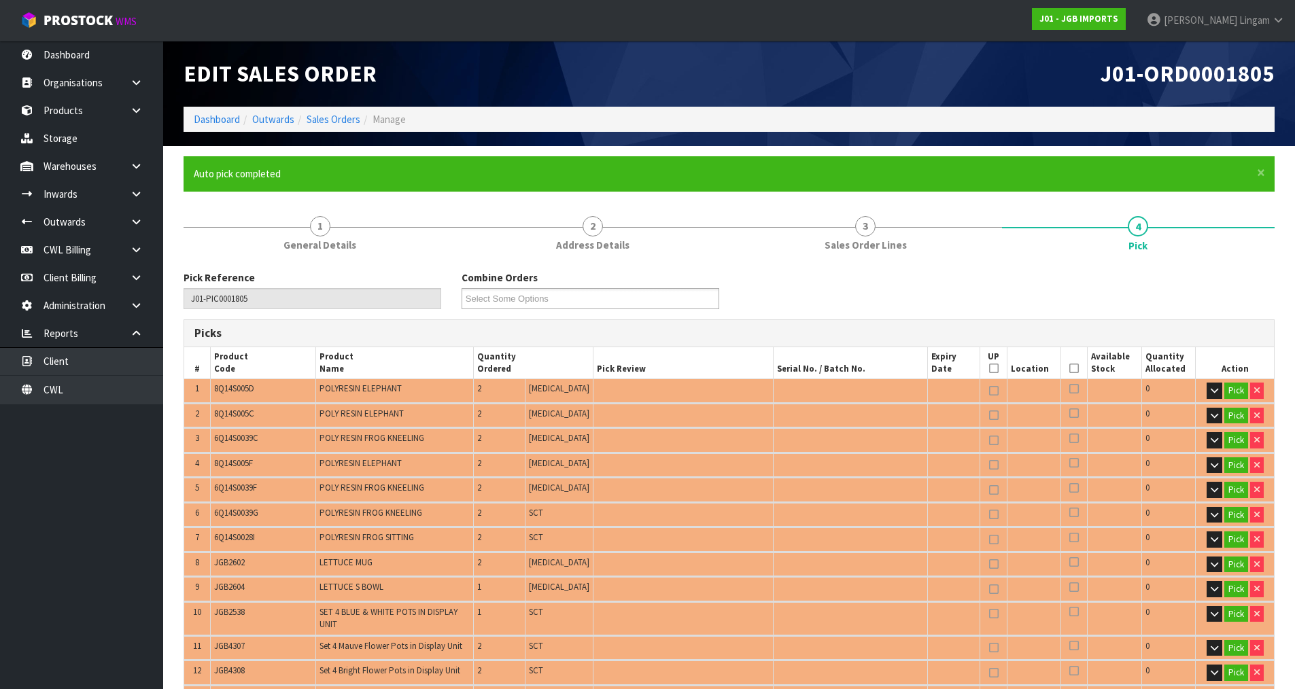
type input "Piece x 97"
type input "Sub-carton x 100"
type input "198"
type input "1.014051"
type input "153.190"
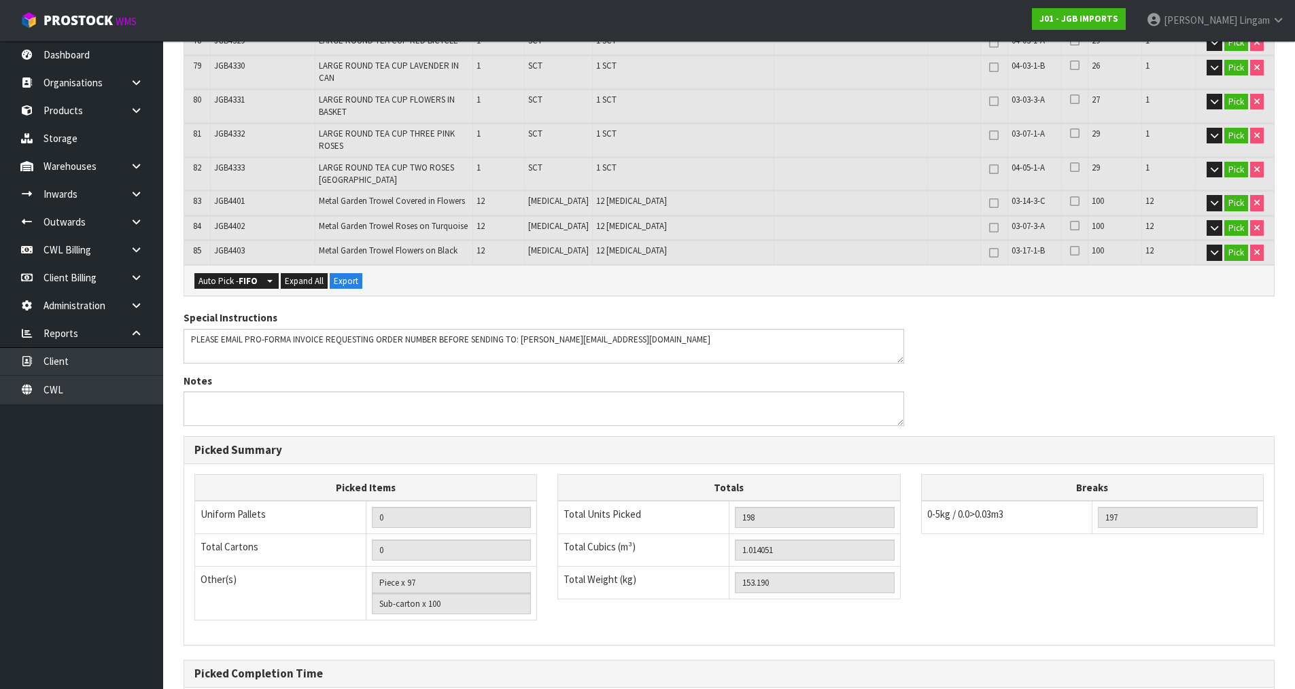
scroll to position [2502, 0]
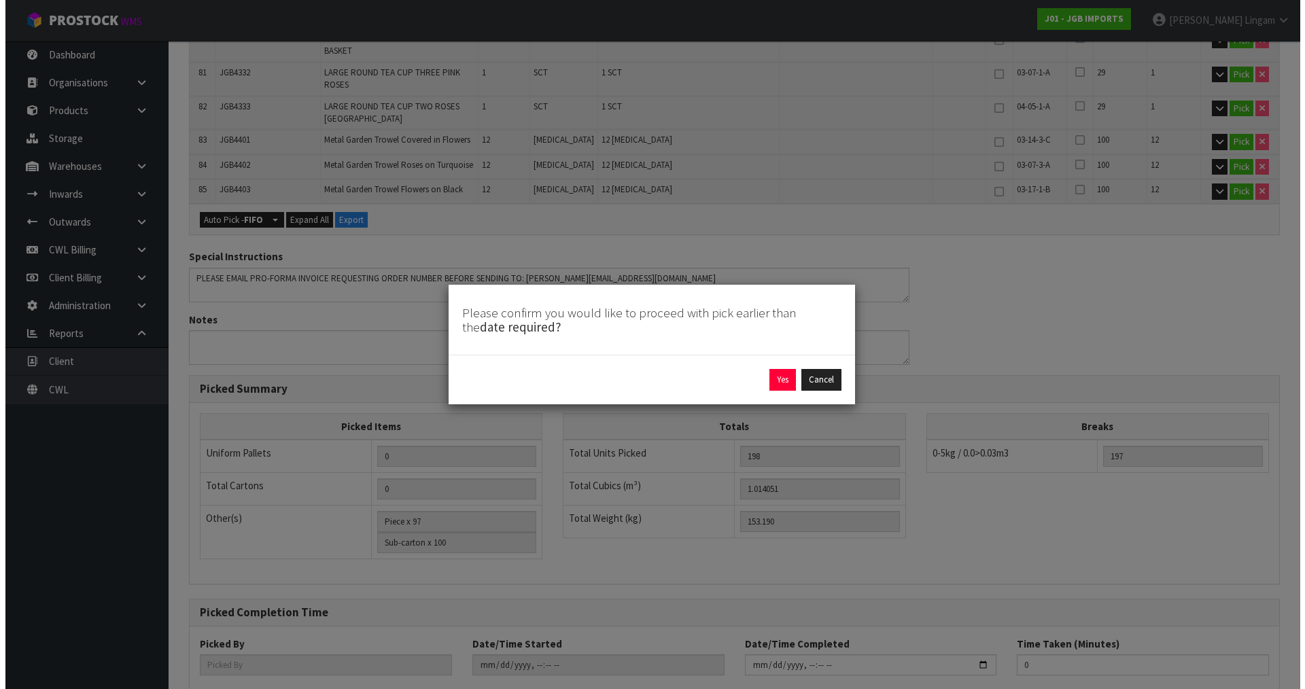
scroll to position [2483, 0]
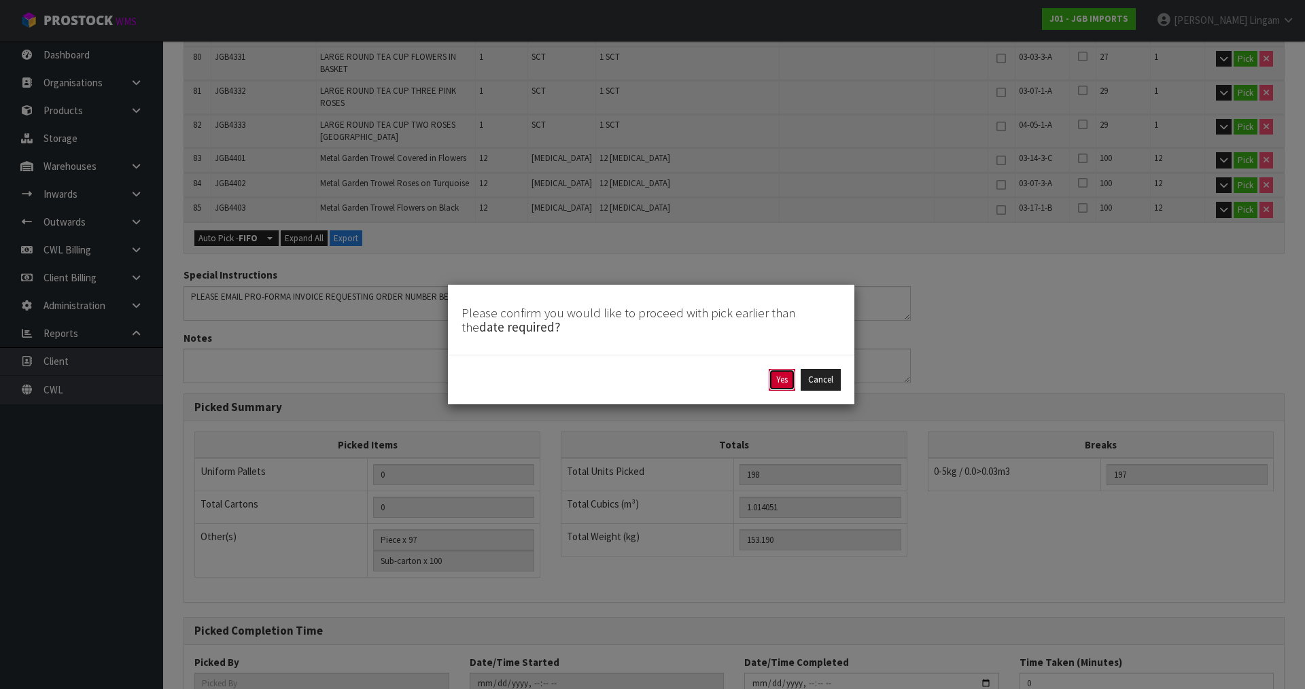
click at [782, 379] on button "Yes" at bounding box center [782, 380] width 27 height 22
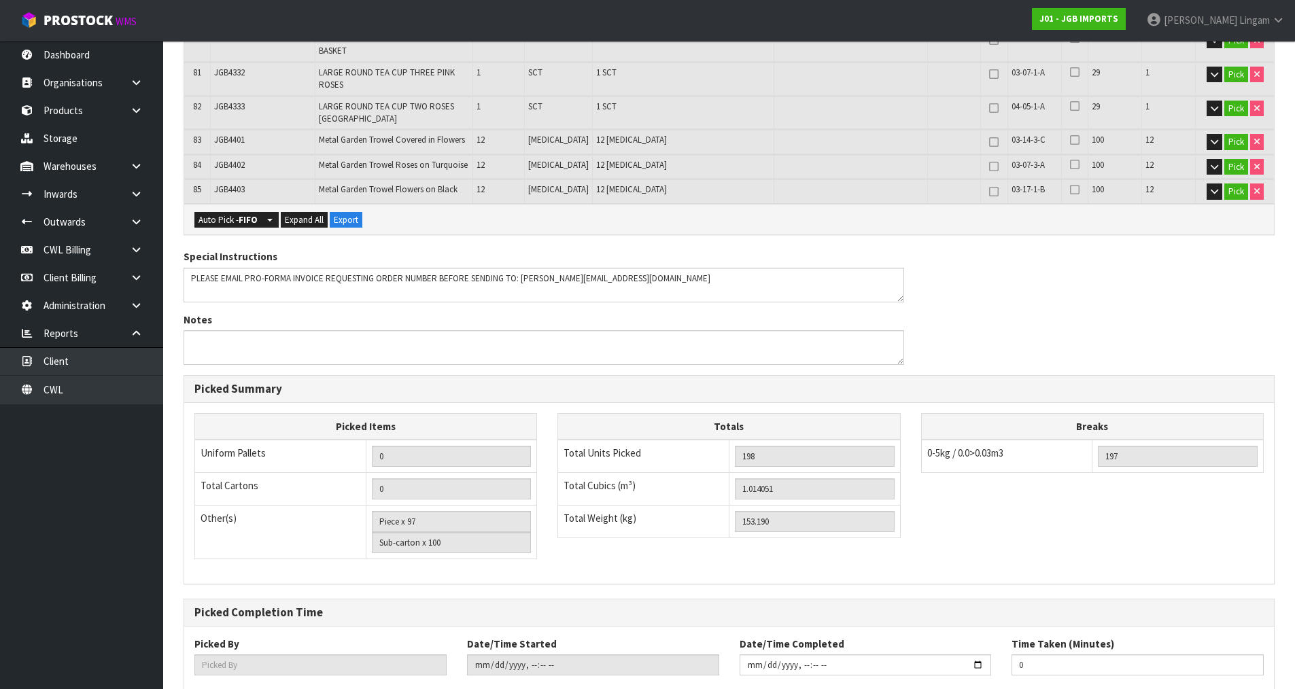
scroll to position [404, 0]
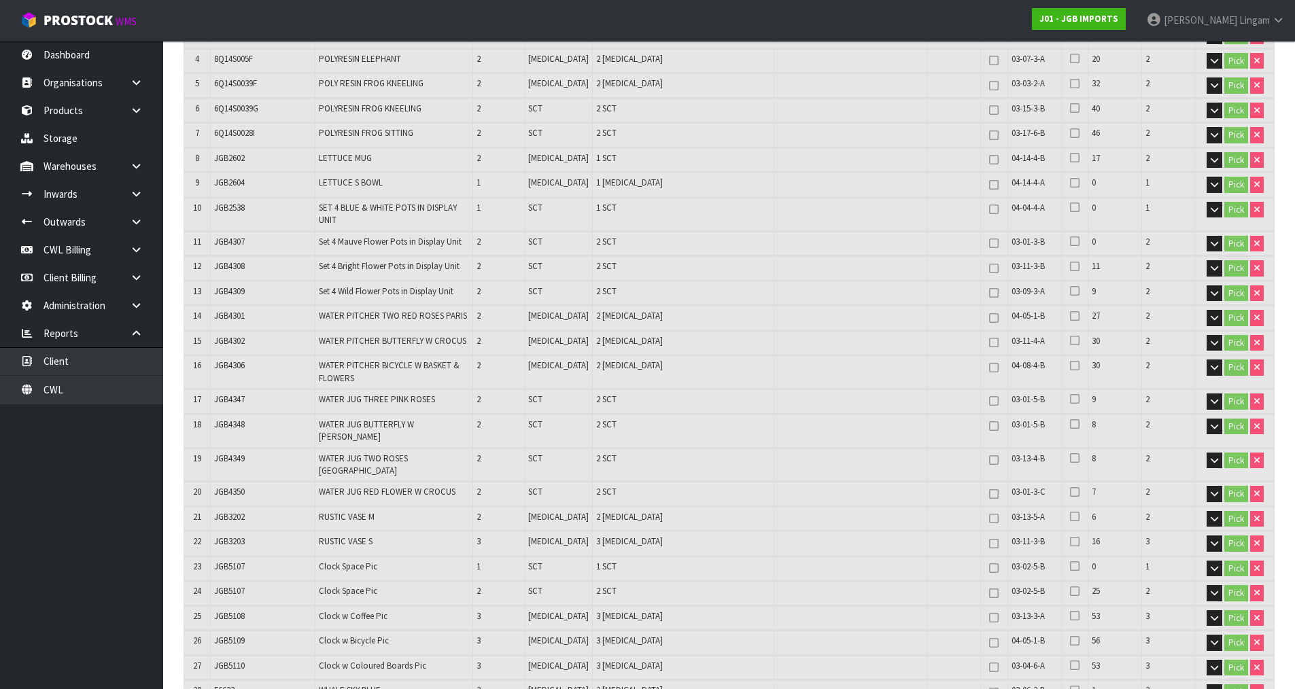
type input "[PERSON_NAME]"
type input "[DATE]T19:56:44"
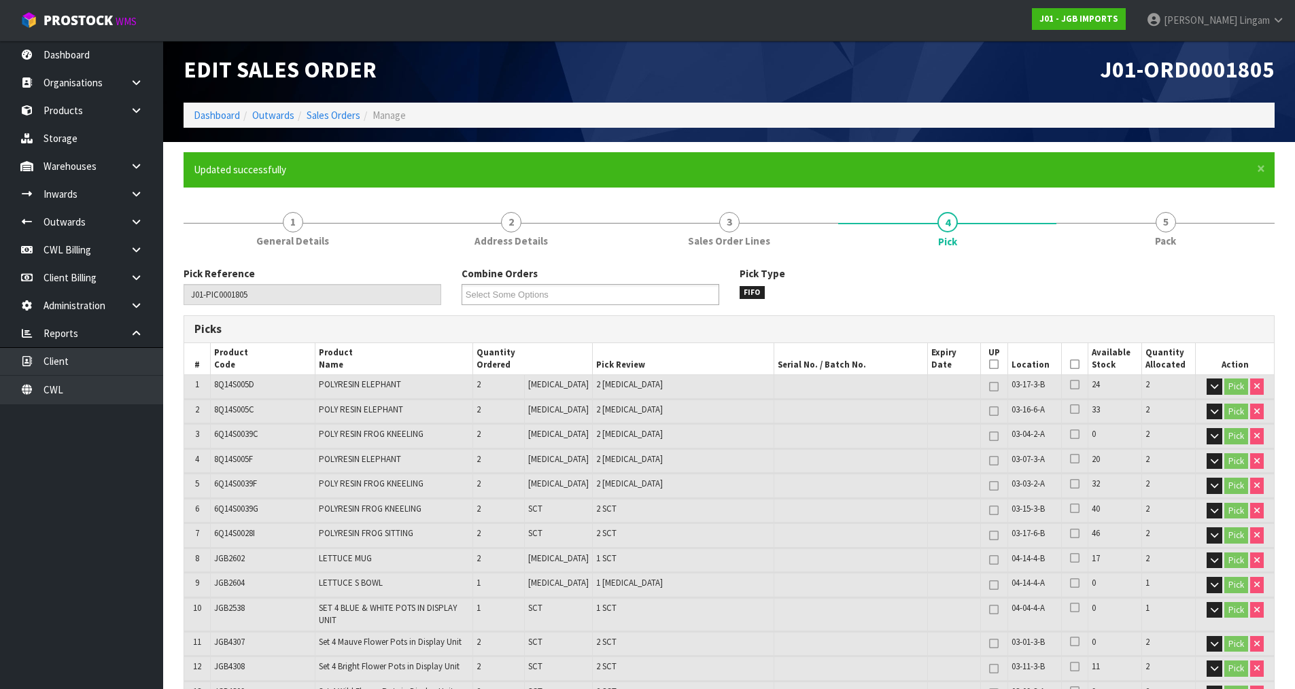
scroll to position [0, 0]
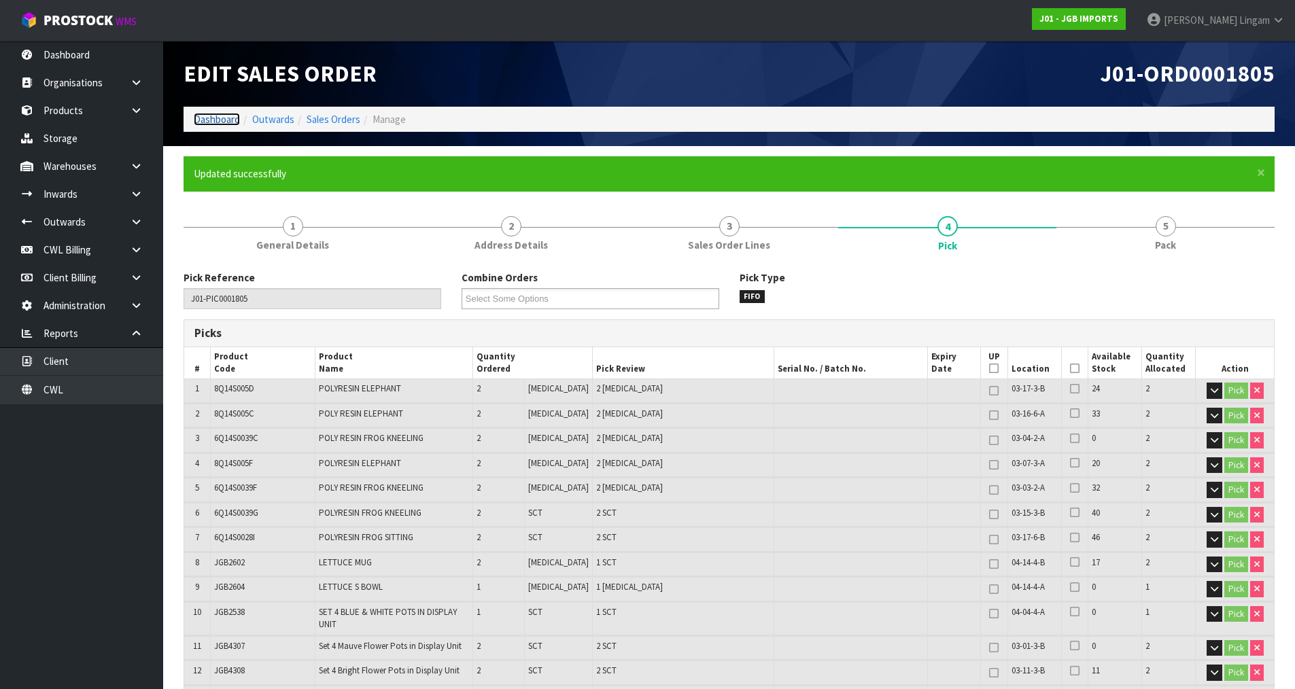
click at [223, 116] on link "Dashboard" at bounding box center [217, 119] width 46 height 13
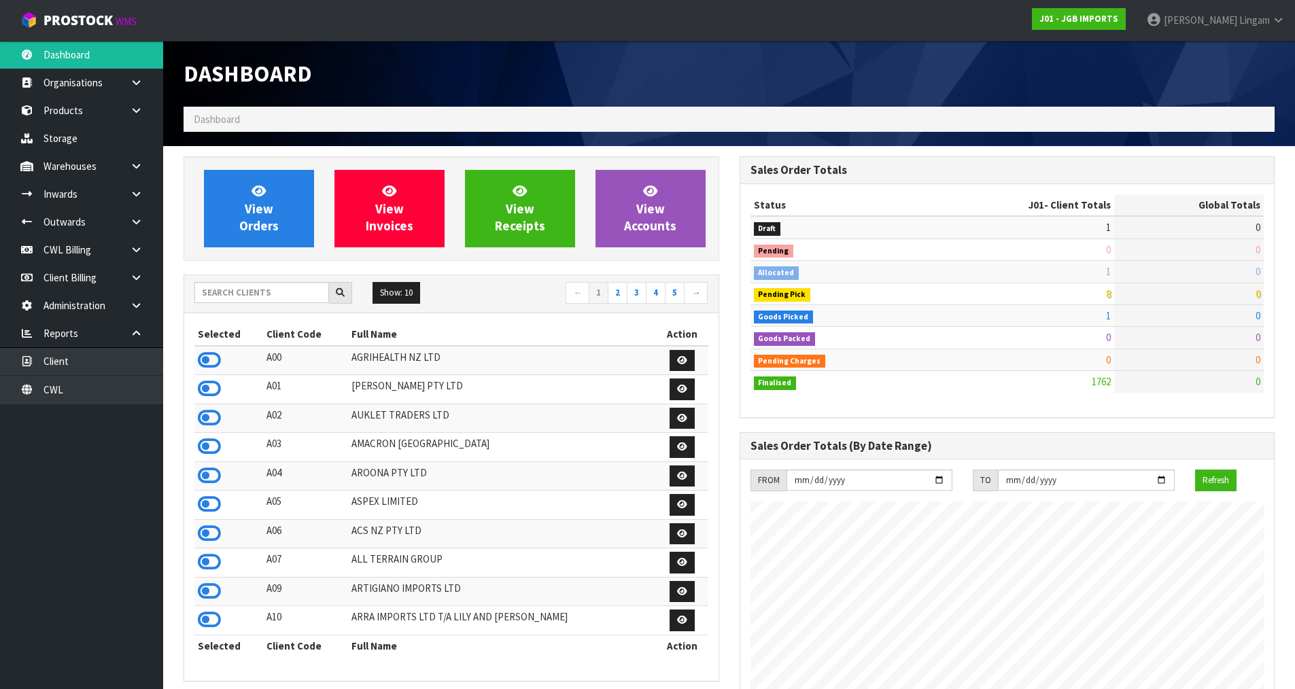
scroll to position [1030, 555]
click at [273, 209] on link "View Orders" at bounding box center [259, 208] width 110 height 77
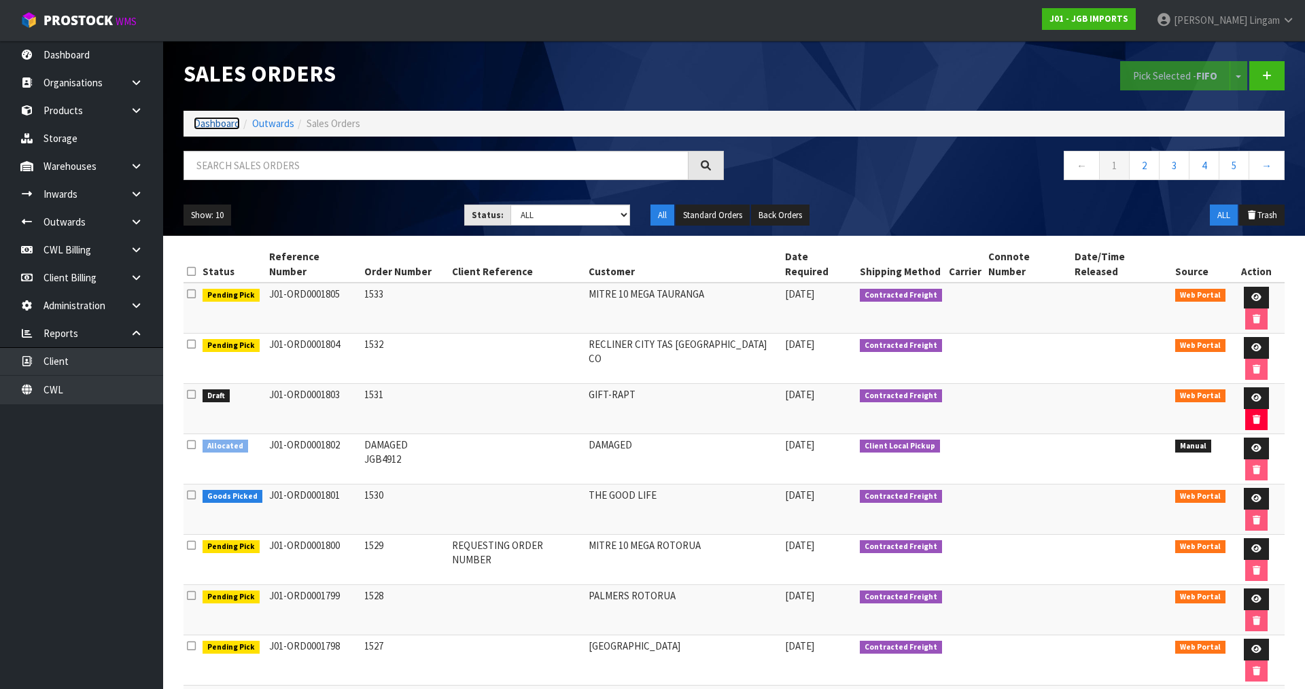
click at [218, 122] on link "Dashboard" at bounding box center [217, 123] width 46 height 13
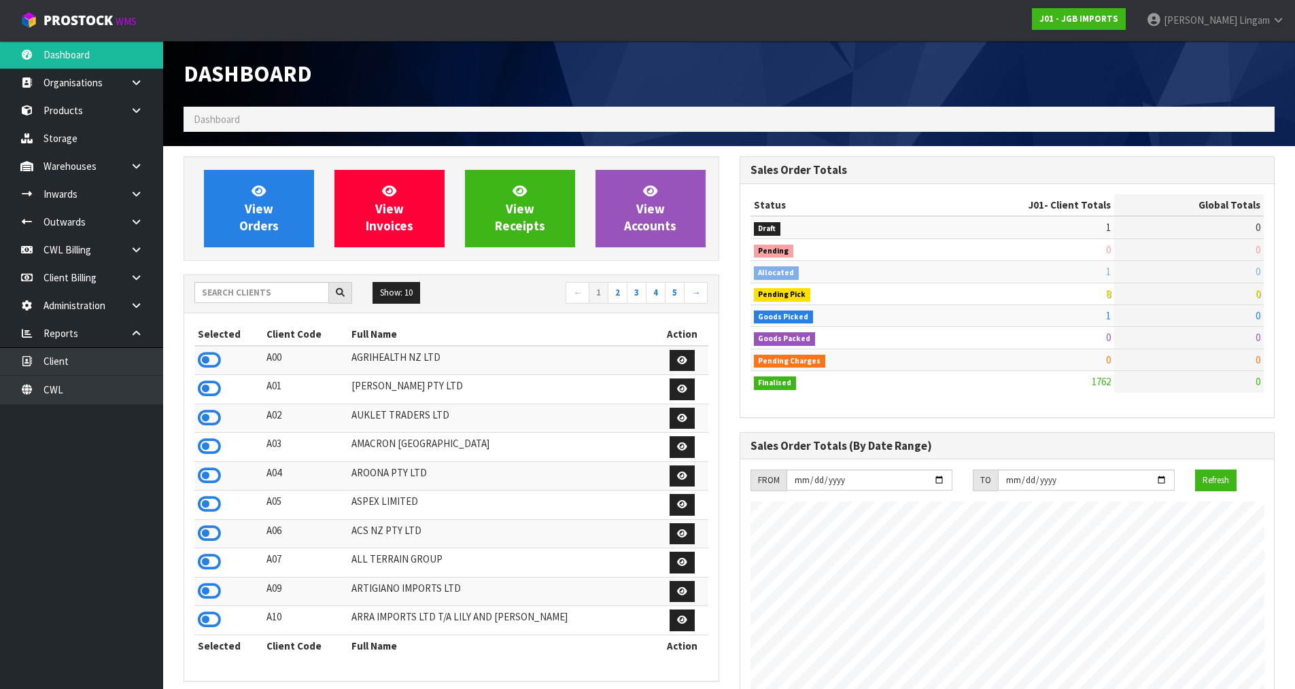
scroll to position [1030, 555]
click at [305, 293] on input "text" at bounding box center [261, 292] width 135 height 21
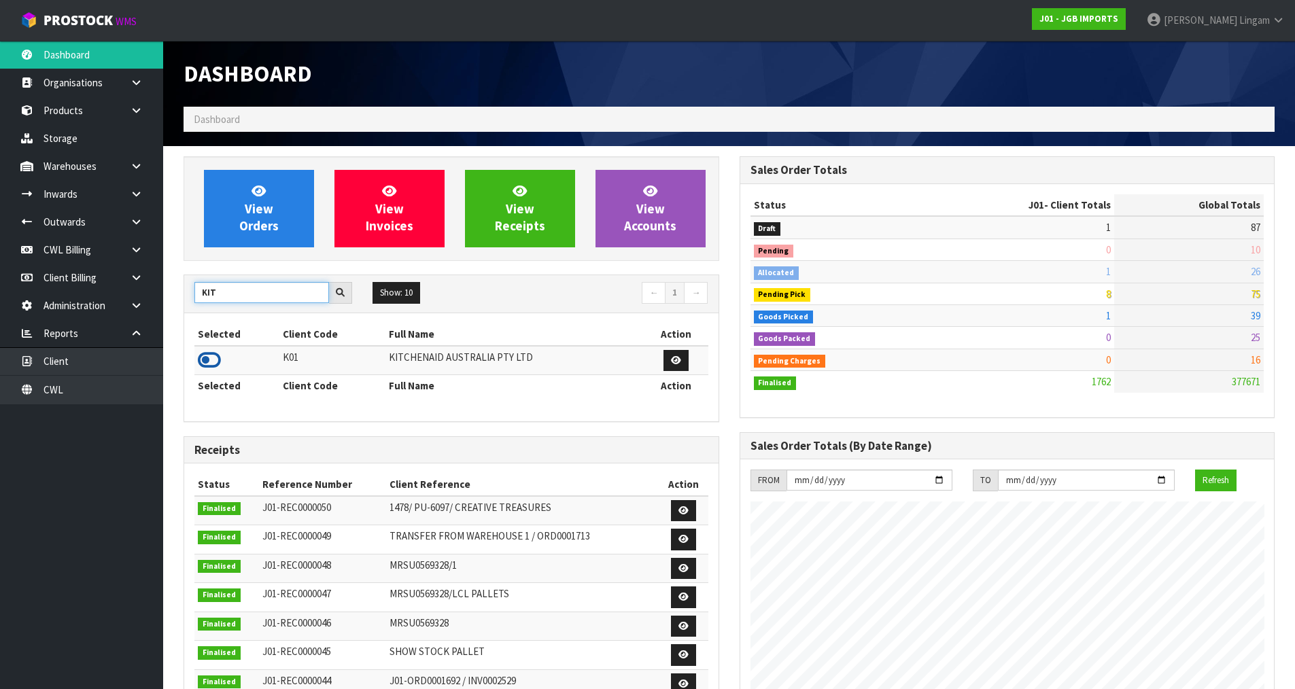
type input "KIT"
click at [207, 362] on icon at bounding box center [209, 360] width 23 height 20
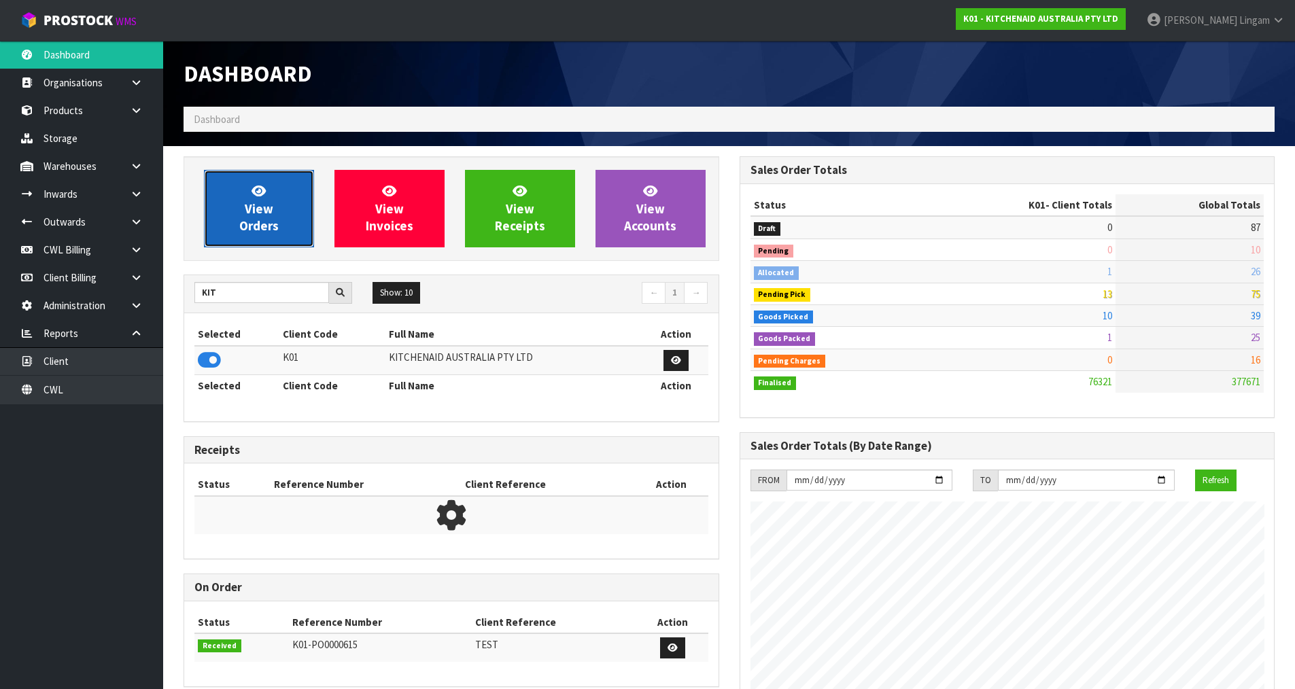
click at [270, 222] on span "View Orders" at bounding box center [258, 208] width 39 height 51
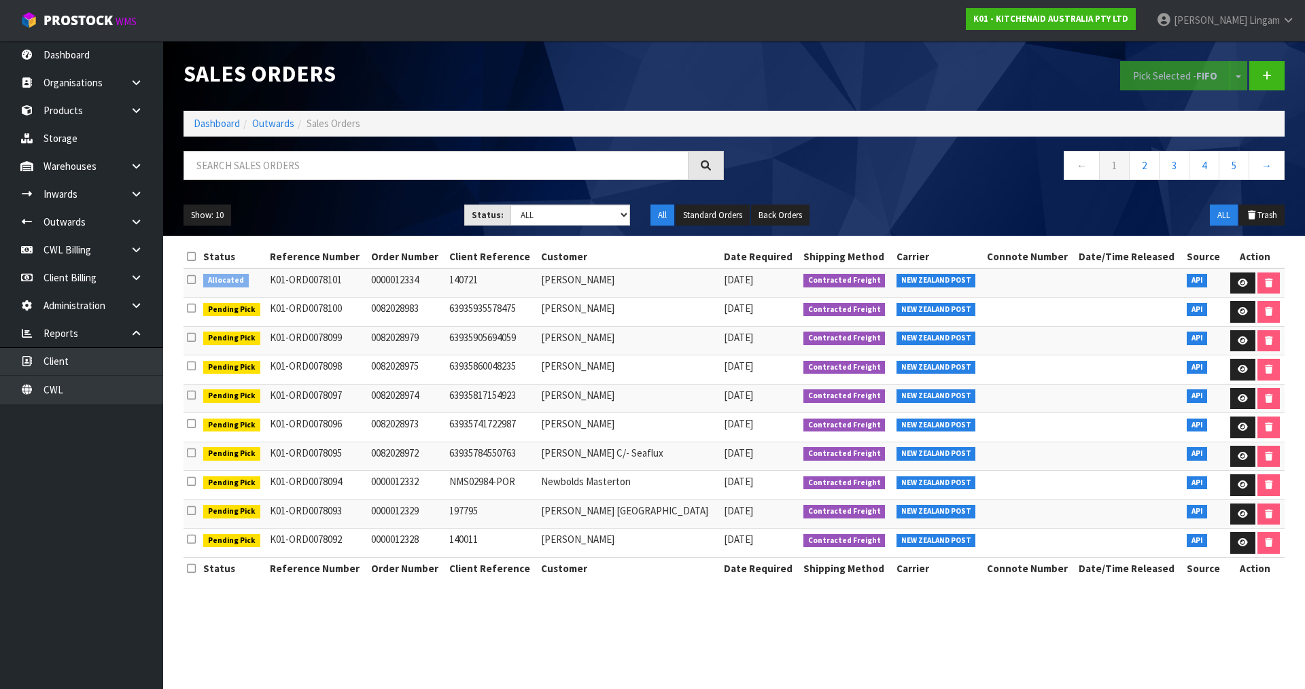
click at [190, 278] on icon at bounding box center [191, 280] width 9 height 10
click at [0, 0] on input "checkbox" at bounding box center [0, 0] width 0 height 0
click at [1193, 76] on button "Pick Selected - FIFO" at bounding box center [1175, 75] width 110 height 29
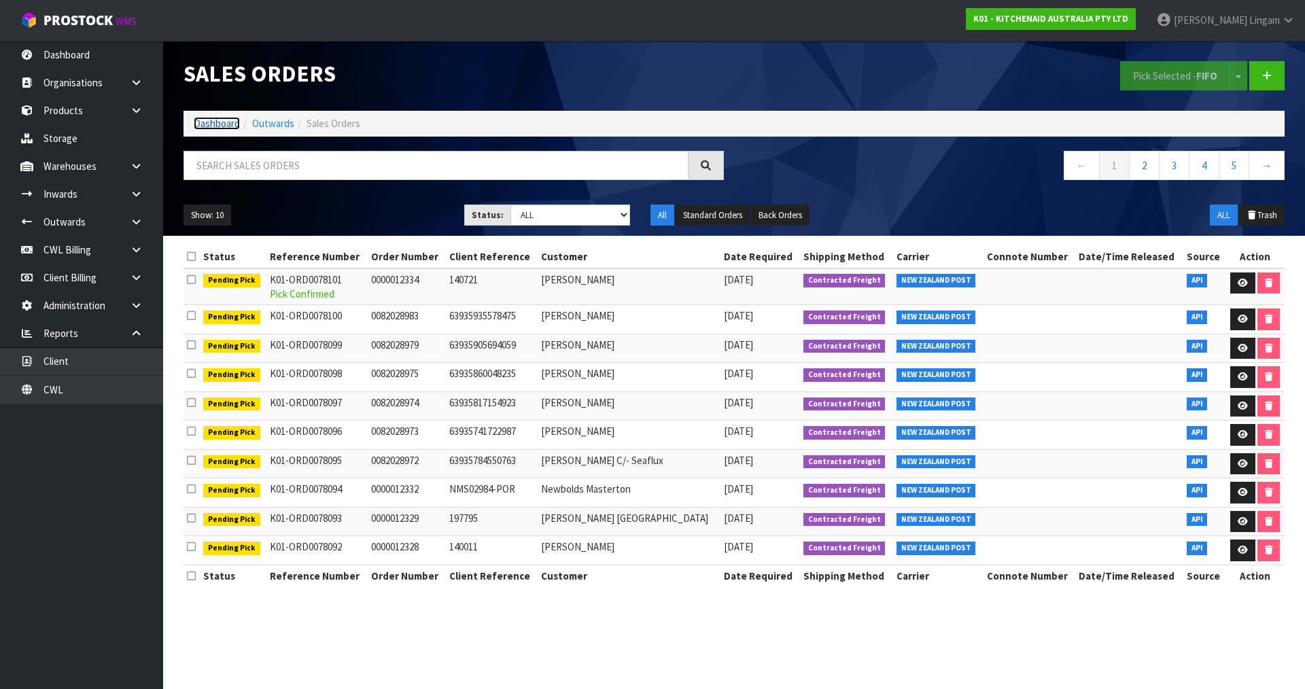
click at [211, 123] on link "Dashboard" at bounding box center [217, 123] width 46 height 13
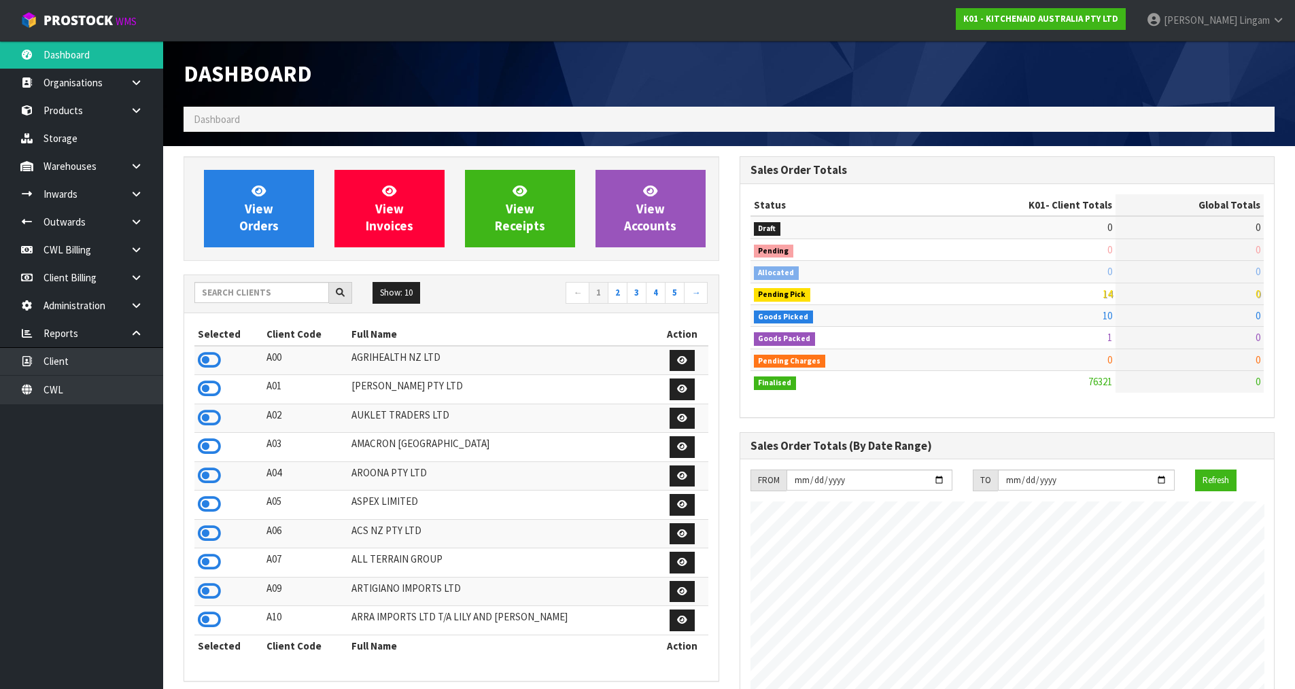
scroll to position [1030, 555]
click at [103, 400] on link "CWL" at bounding box center [81, 390] width 163 height 28
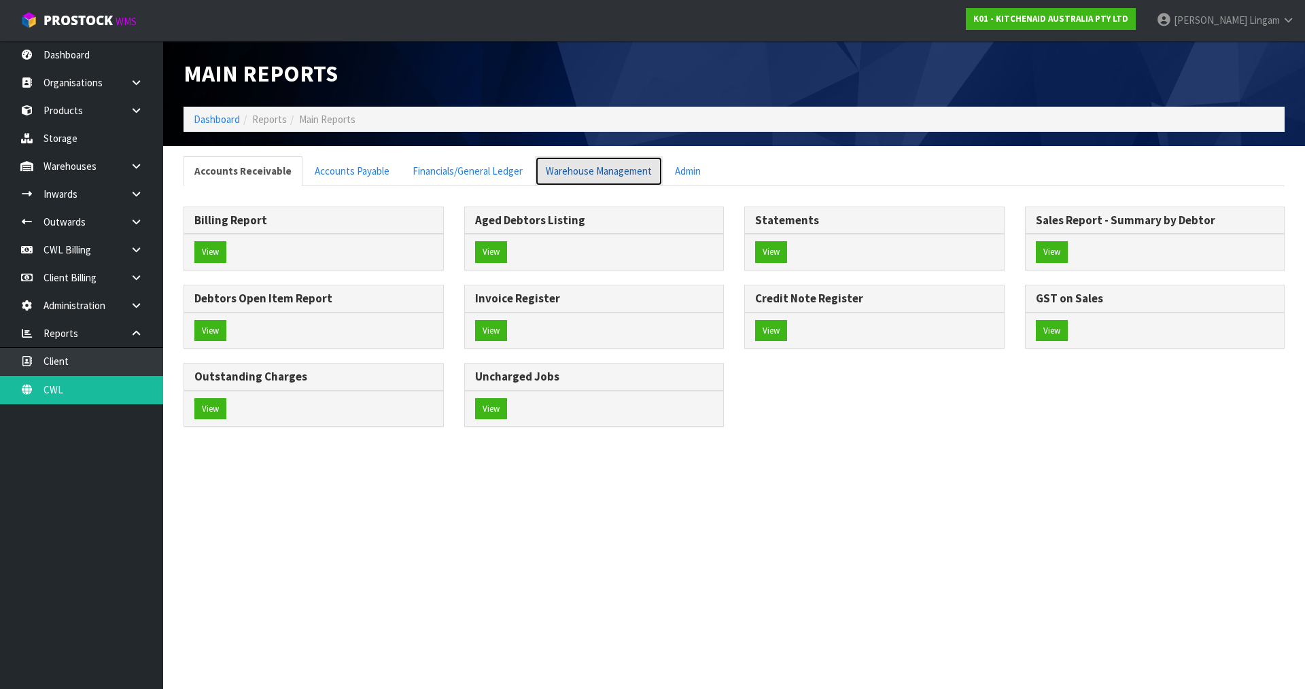
click at [614, 177] on link "Warehouse Management" at bounding box center [599, 170] width 128 height 29
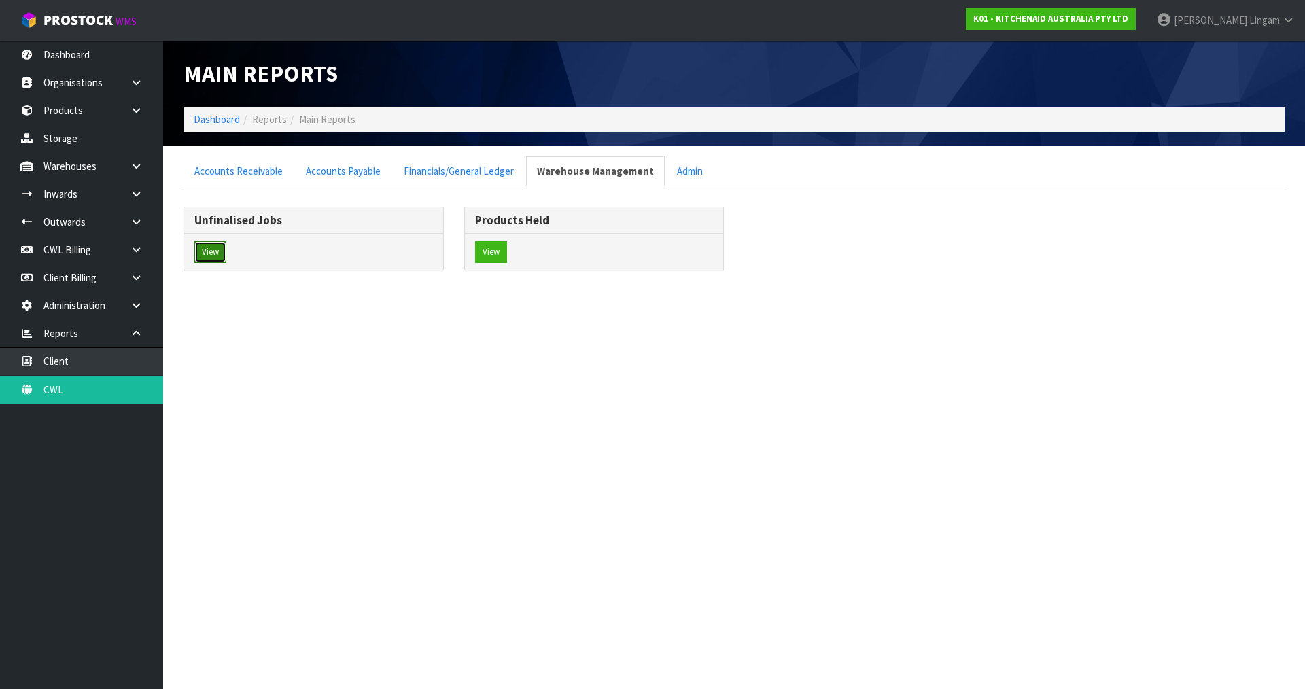
click at [210, 247] on button "View" at bounding box center [210, 252] width 32 height 22
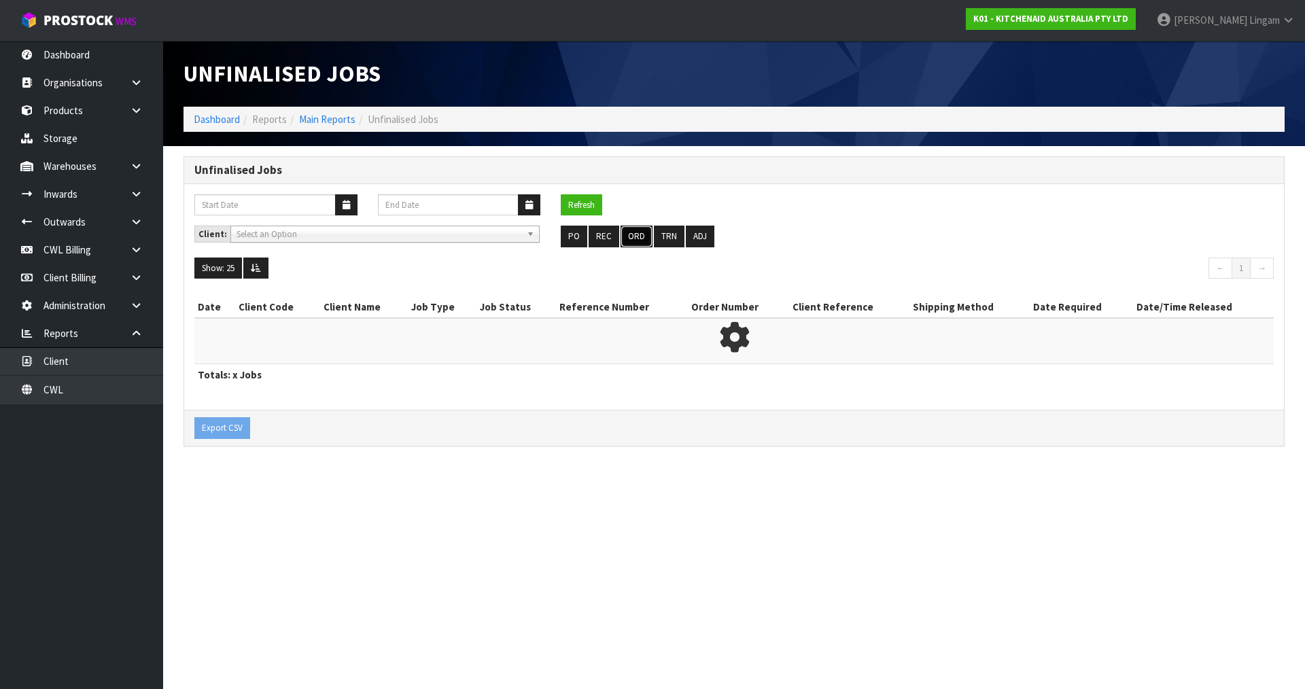
click at [634, 235] on button "ORD" at bounding box center [637, 237] width 32 height 22
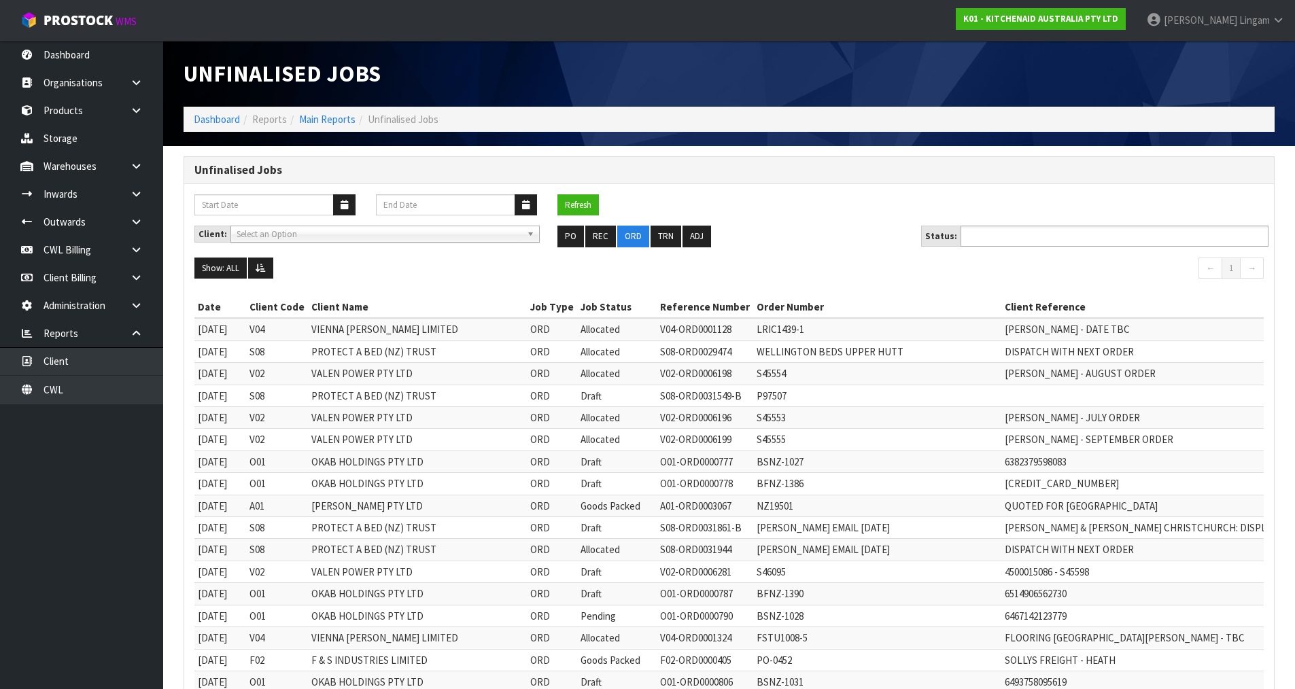
click at [1024, 230] on input "text" at bounding box center [1015, 236] width 100 height 17
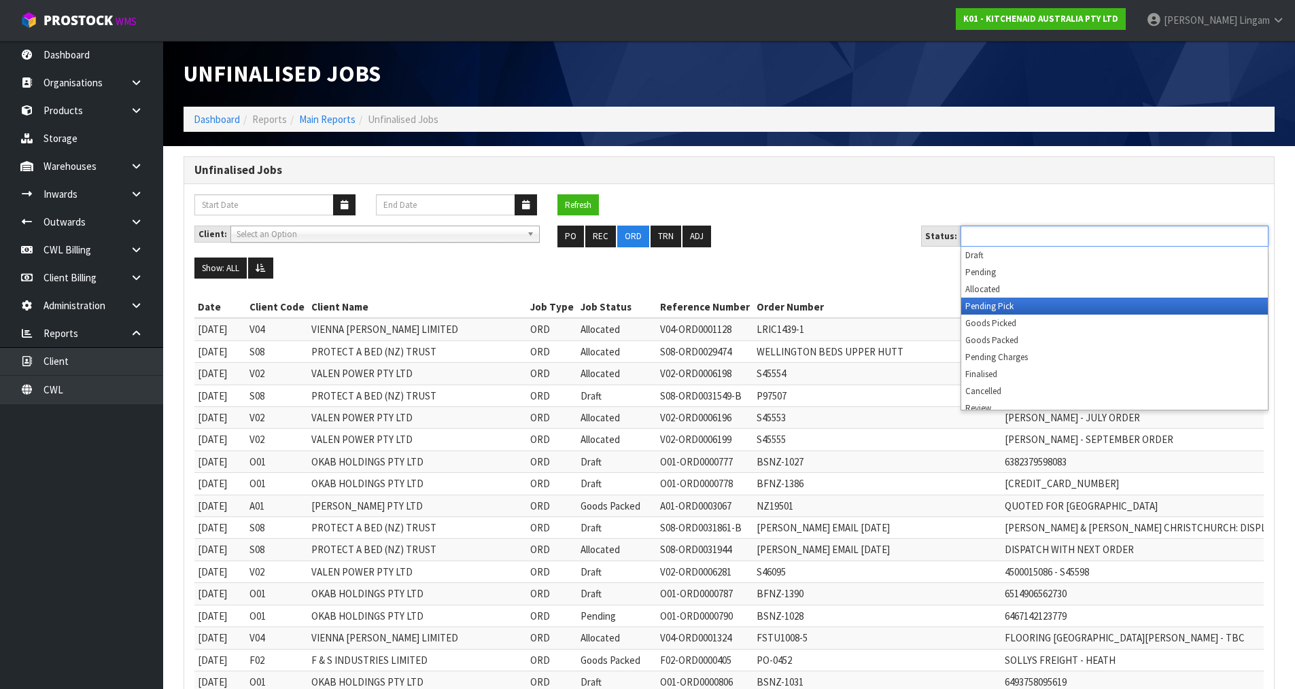
click at [1024, 305] on li "Pending Pick" at bounding box center [1114, 306] width 307 height 17
